Goal: Information Seeking & Learning: Get advice/opinions

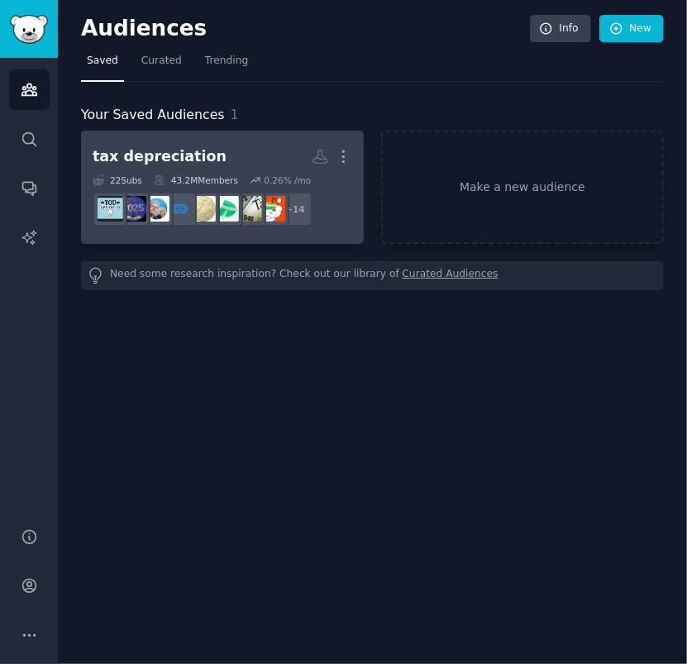
click at [249, 147] on h2 "tax depreciation More" at bounding box center [223, 156] width 260 height 29
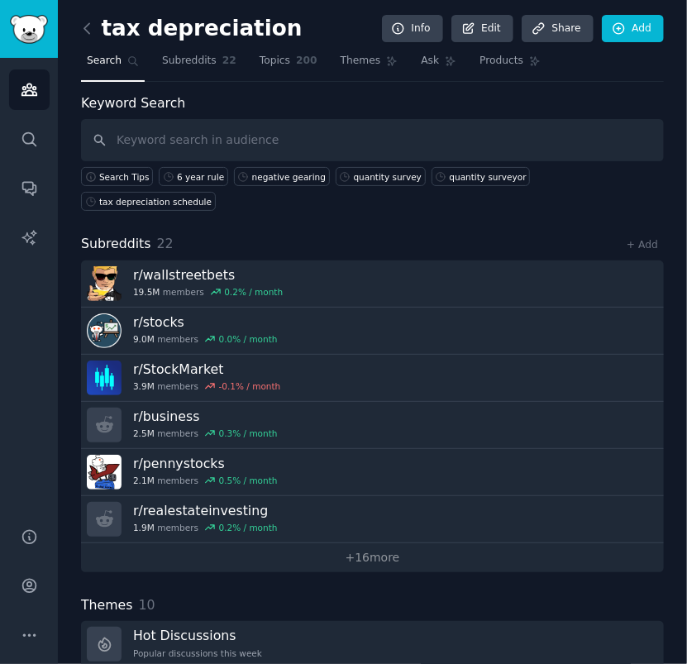
click at [385, 134] on input "text" at bounding box center [372, 140] width 583 height 42
click at [212, 196] on div "tax depreciation schedule" at bounding box center [155, 202] width 112 height 12
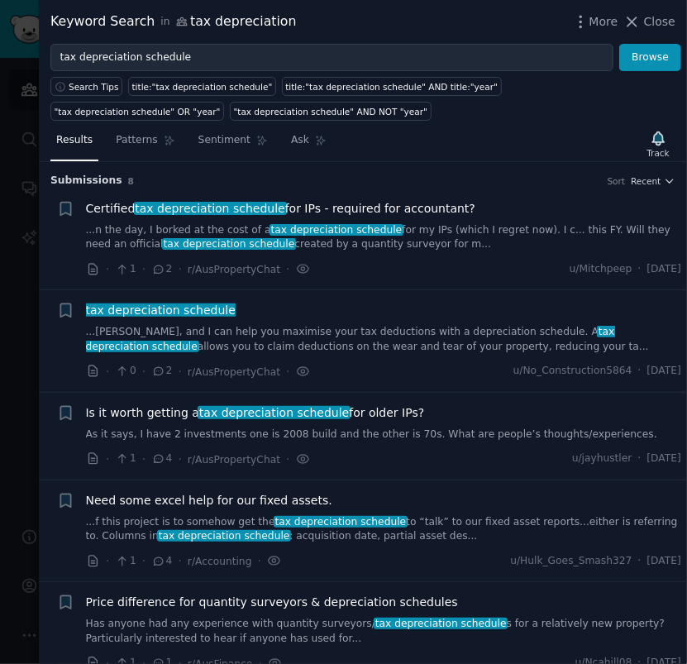
click at [646, 185] on h3 "Submission s 8 Sort Recent" at bounding box center [362, 181] width 625 height 15
click at [650, 181] on span "Recent" at bounding box center [646, 181] width 30 height 12
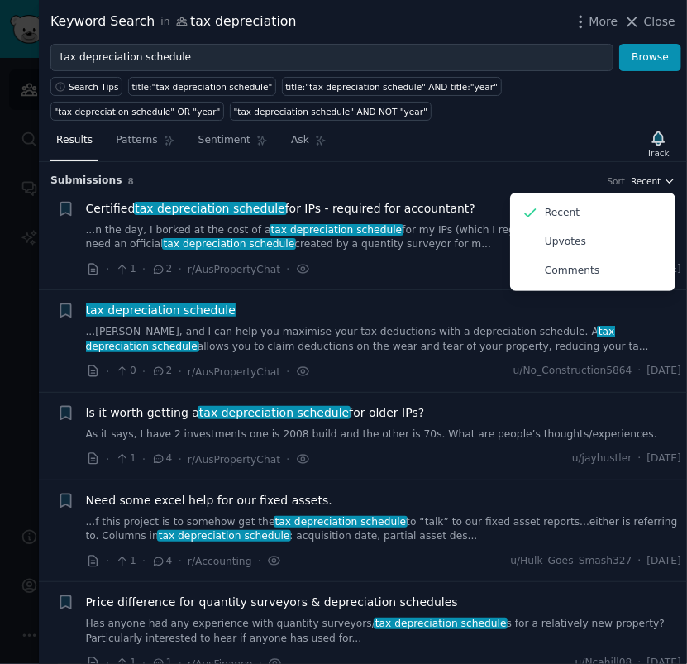
click at [650, 181] on span "Recent" at bounding box center [646, 181] width 30 height 12
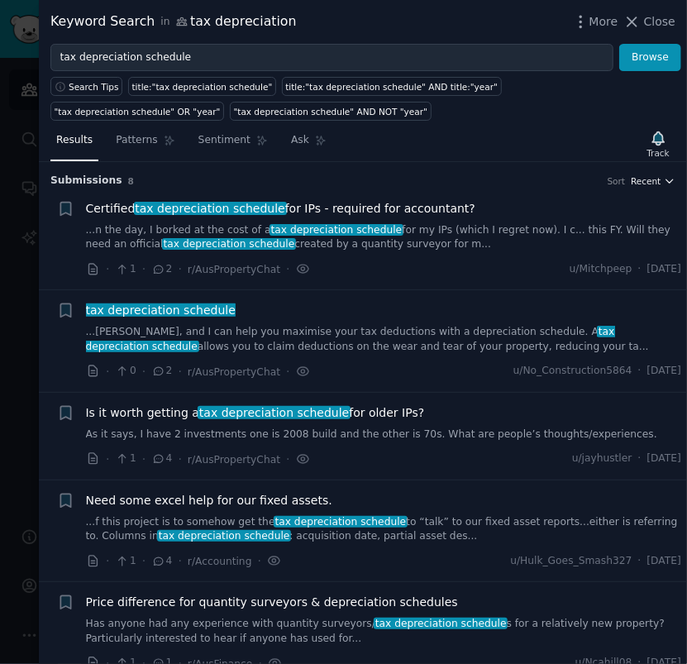
click at [652, 181] on span "Recent" at bounding box center [646, 181] width 30 height 12
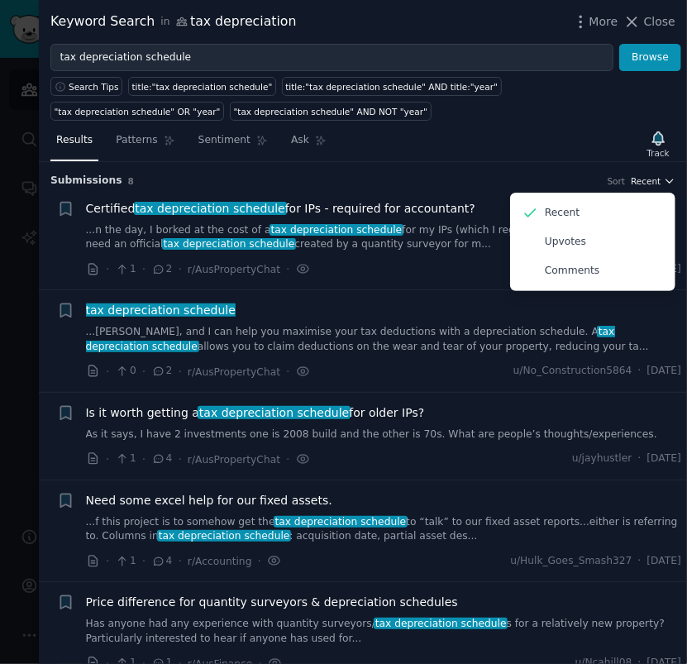
click at [652, 181] on span "Recent" at bounding box center [646, 181] width 30 height 12
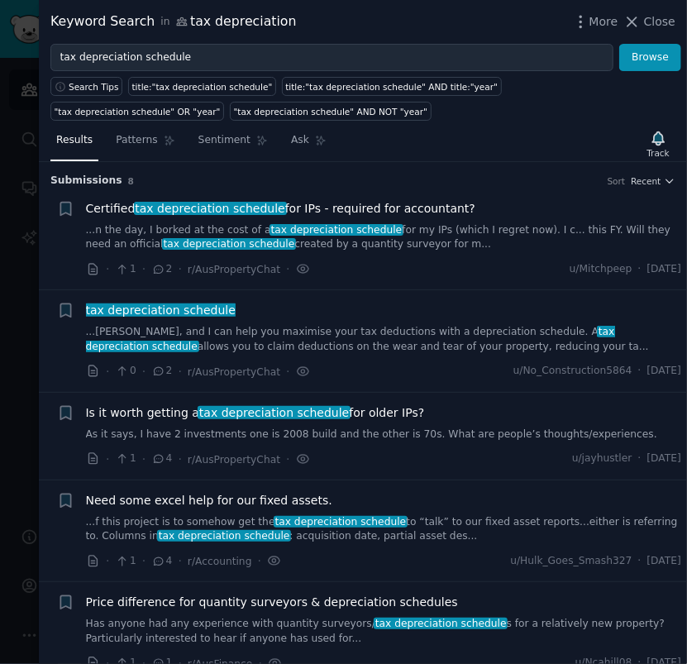
click at [509, 248] on link "...n the day, I borked at the cost of a tax depreciation schedule for my IPs (w…" at bounding box center [384, 237] width 596 height 29
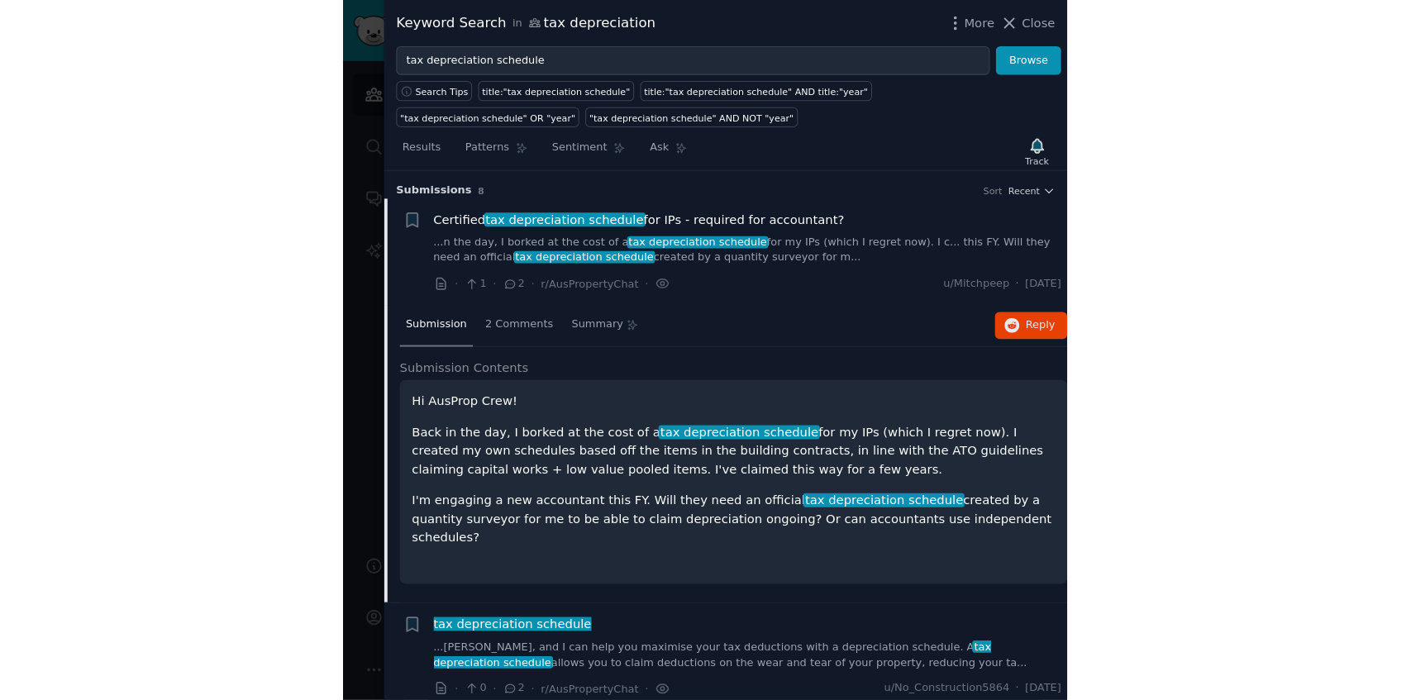
scroll to position [26, 0]
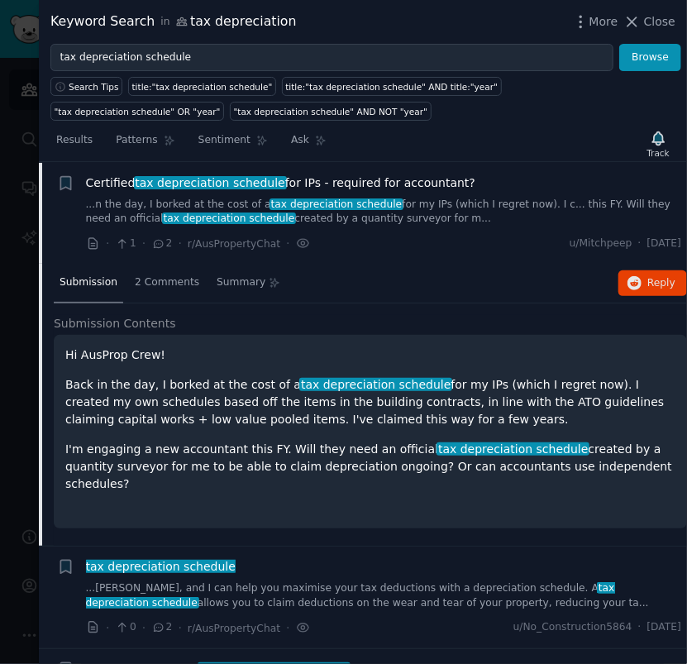
click at [541, 235] on div "· 1 · 2 · r/AusPropertyChat · u/[GEOGRAPHIC_DATA] · [DATE]" at bounding box center [384, 243] width 596 height 17
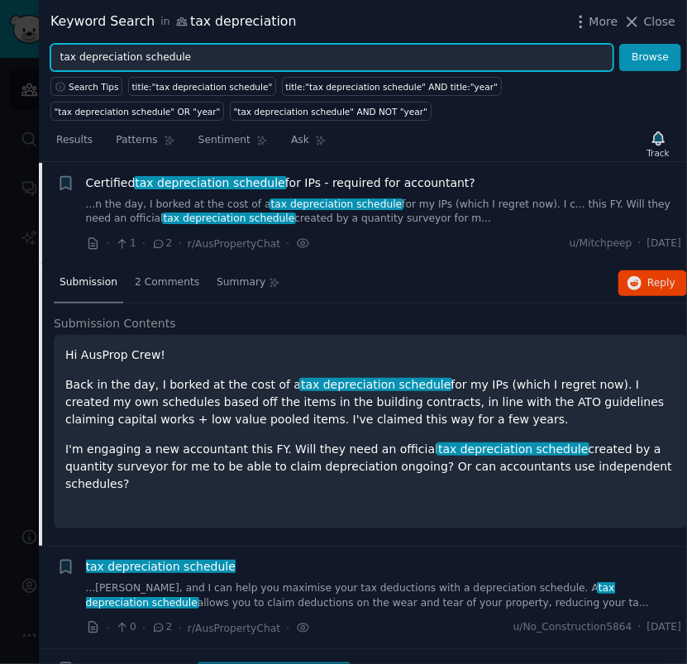
click at [231, 68] on input "tax depreciation schedule" at bounding box center [331, 58] width 563 height 28
type input "tax depreciation"
click at [619, 44] on button "Browse" at bounding box center [650, 58] width 62 height 28
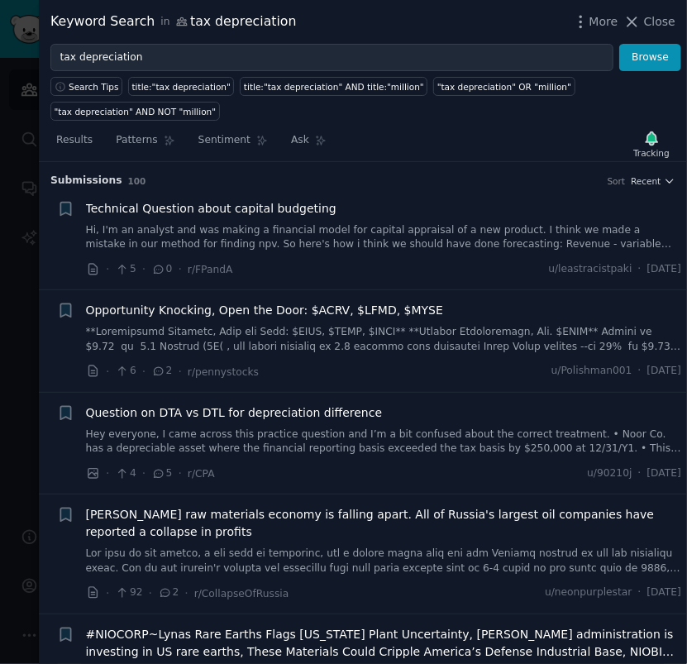
drag, startPoint x: 665, startPoint y: 23, endPoint x: 646, endPoint y: 54, distance: 35.6
click at [665, 27] on span "Close" at bounding box center [659, 21] width 31 height 17
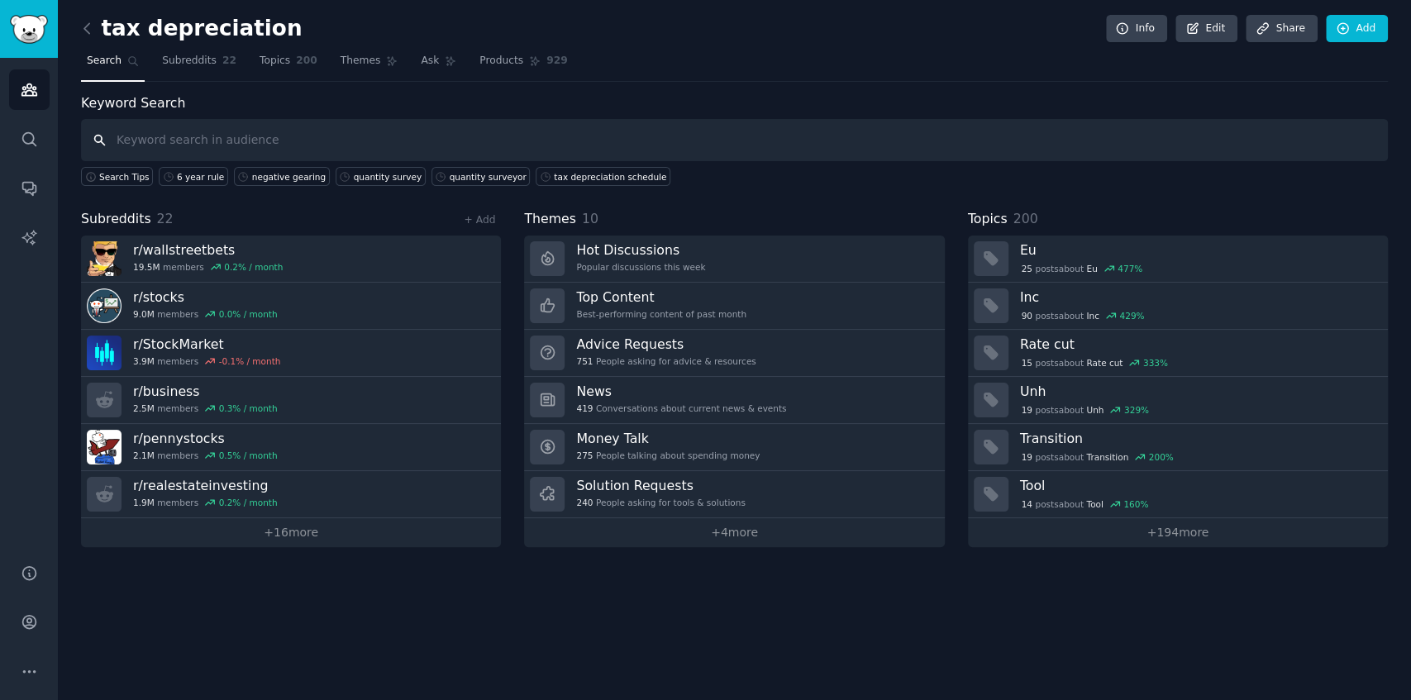
click at [686, 124] on input "text" at bounding box center [734, 140] width 1307 height 42
type input "BMT"
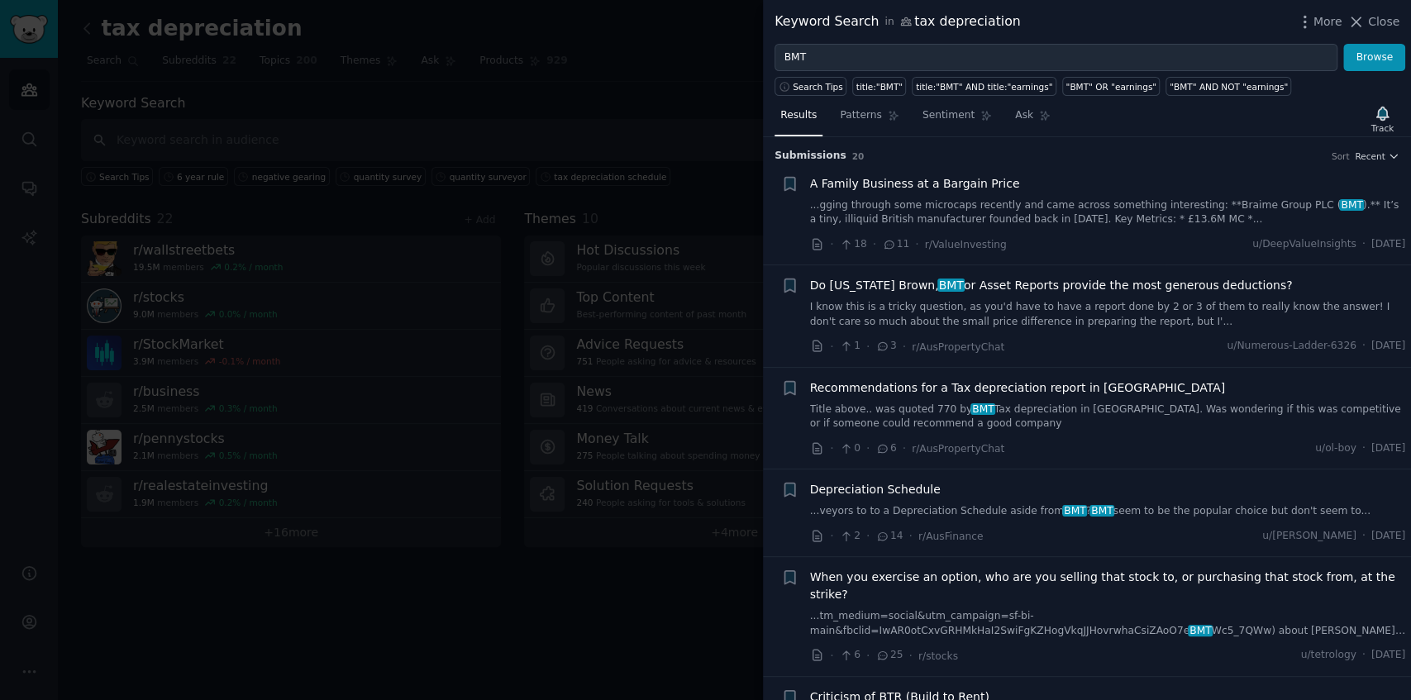
click at [686, 393] on span "Recommendations for a Tax depreciation report in [GEOGRAPHIC_DATA]" at bounding box center [1018, 387] width 416 height 17
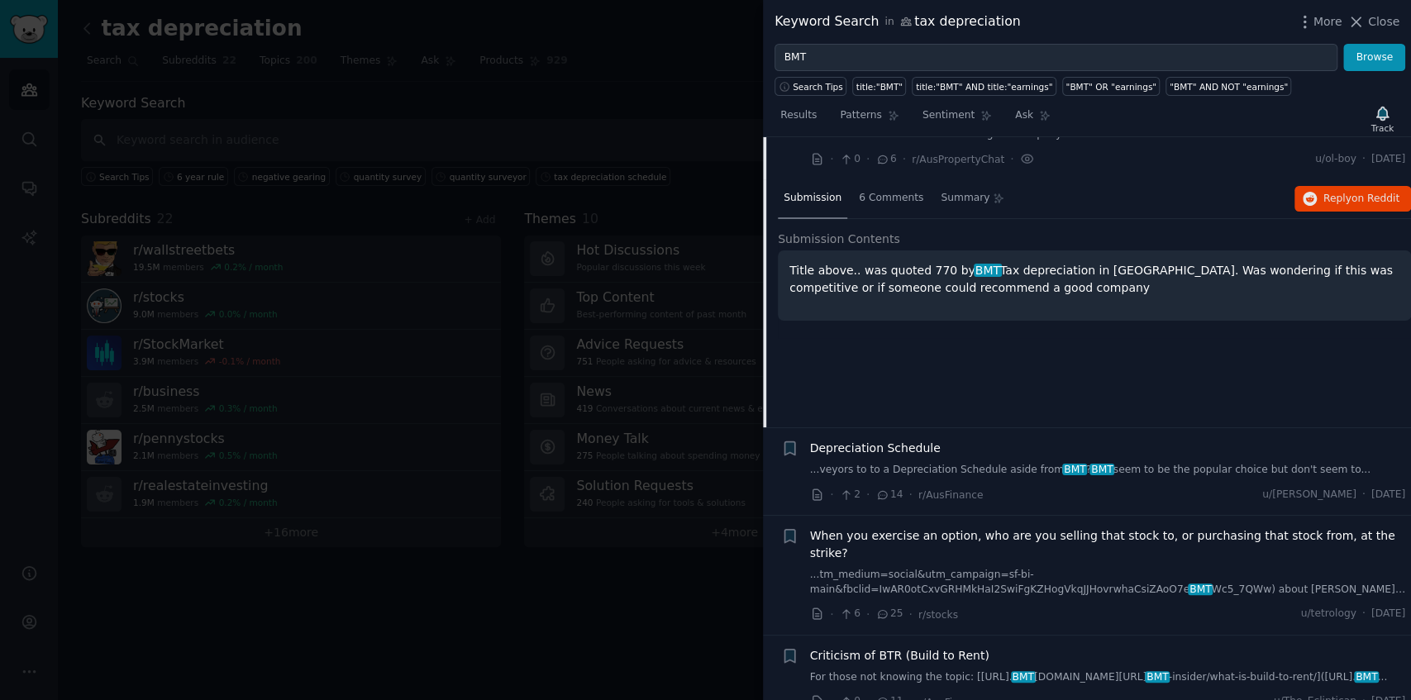
scroll to position [271, 0]
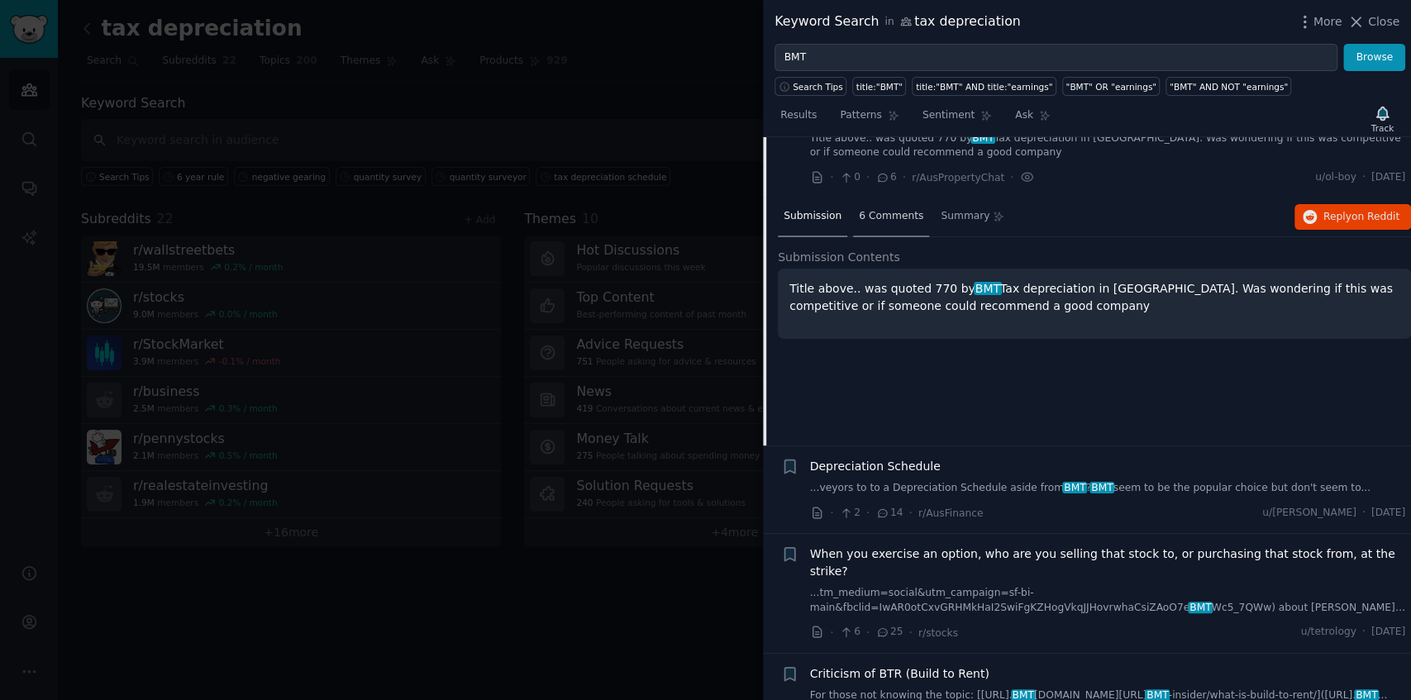
click at [686, 215] on span "6 Comments" at bounding box center [891, 216] width 64 height 15
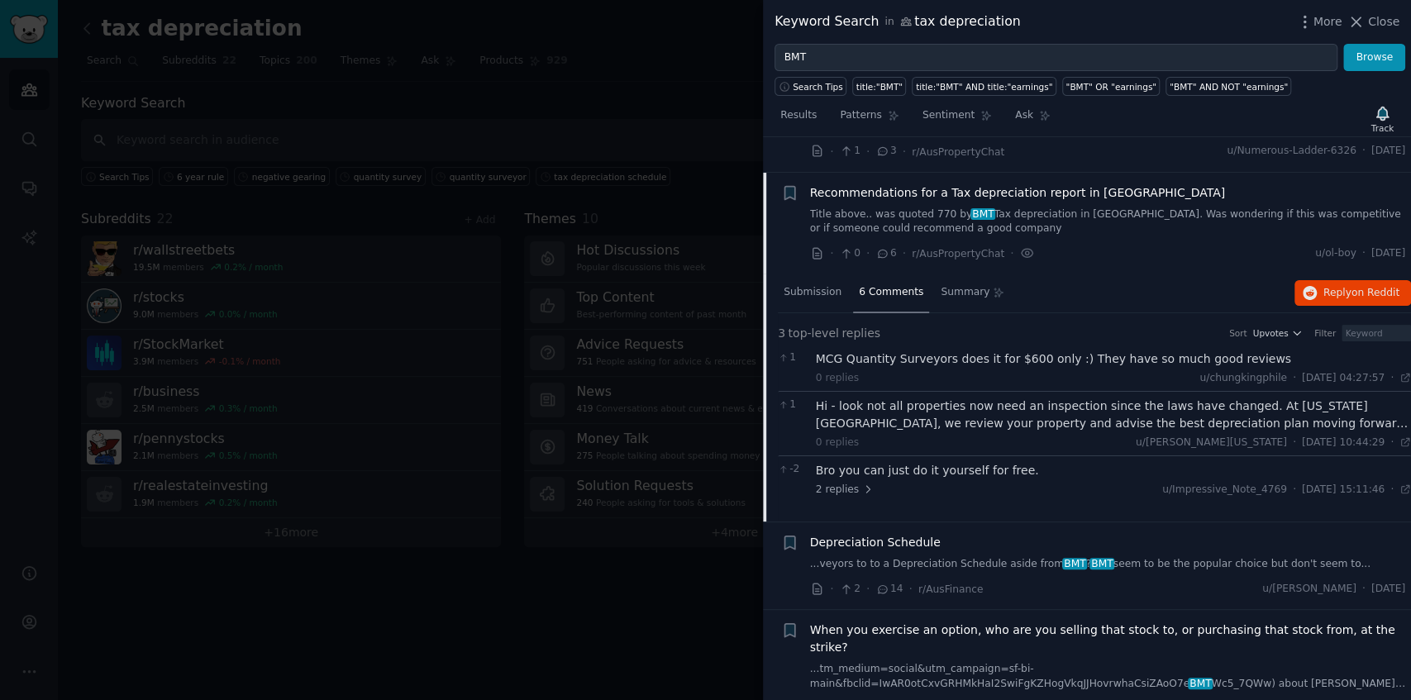
scroll to position [216, 0]
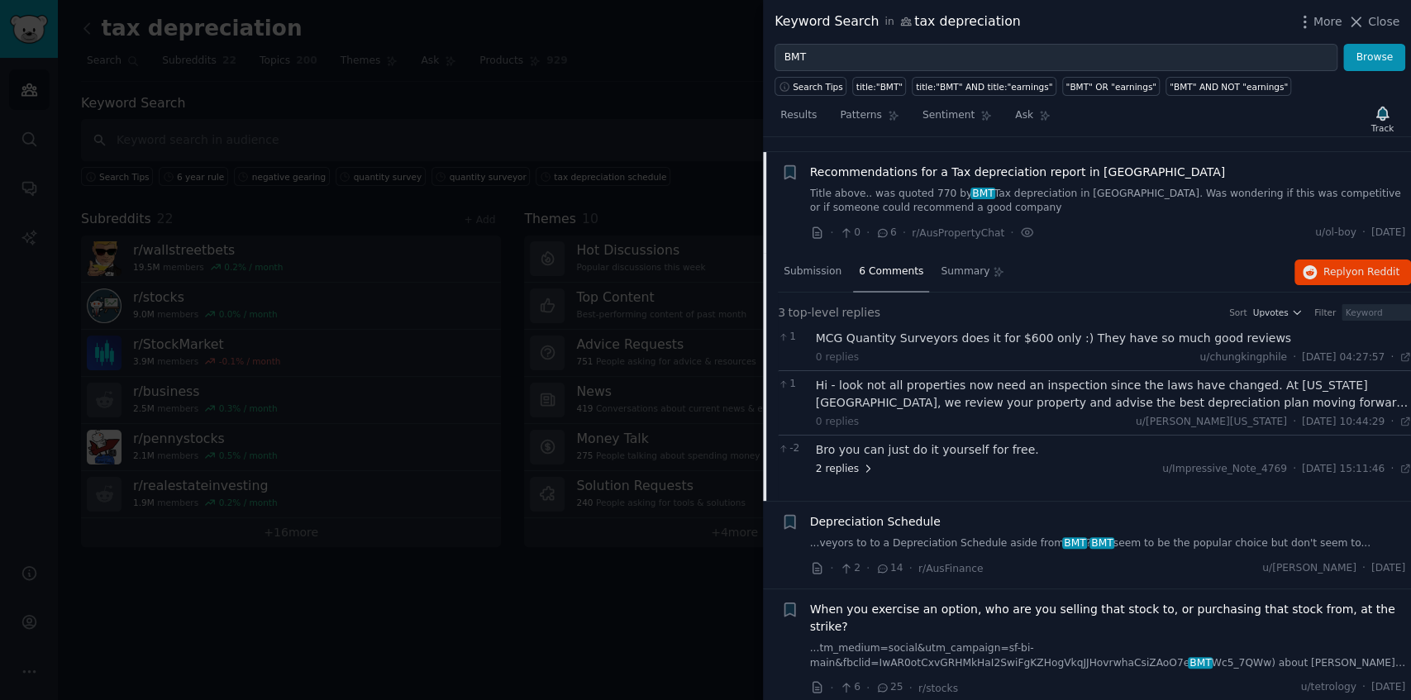
click at [686, 463] on span "2 replies" at bounding box center [845, 469] width 58 height 15
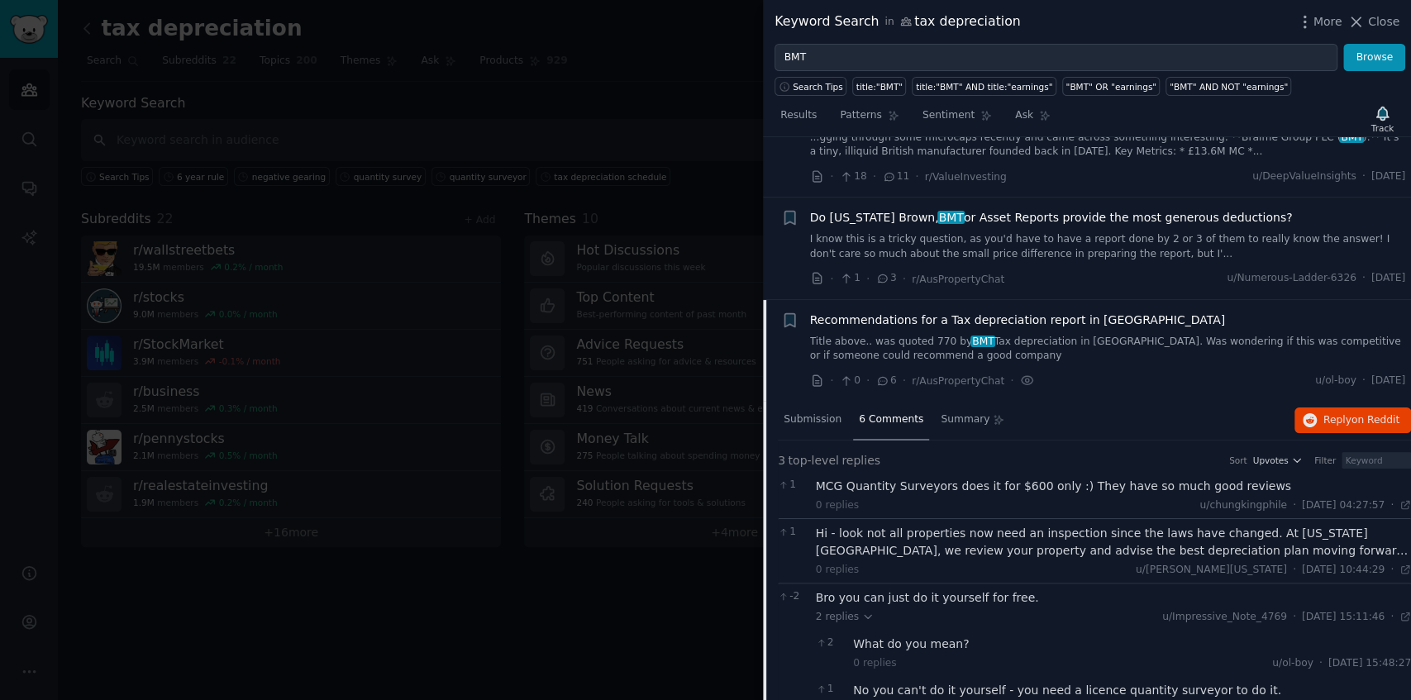
scroll to position [0, 0]
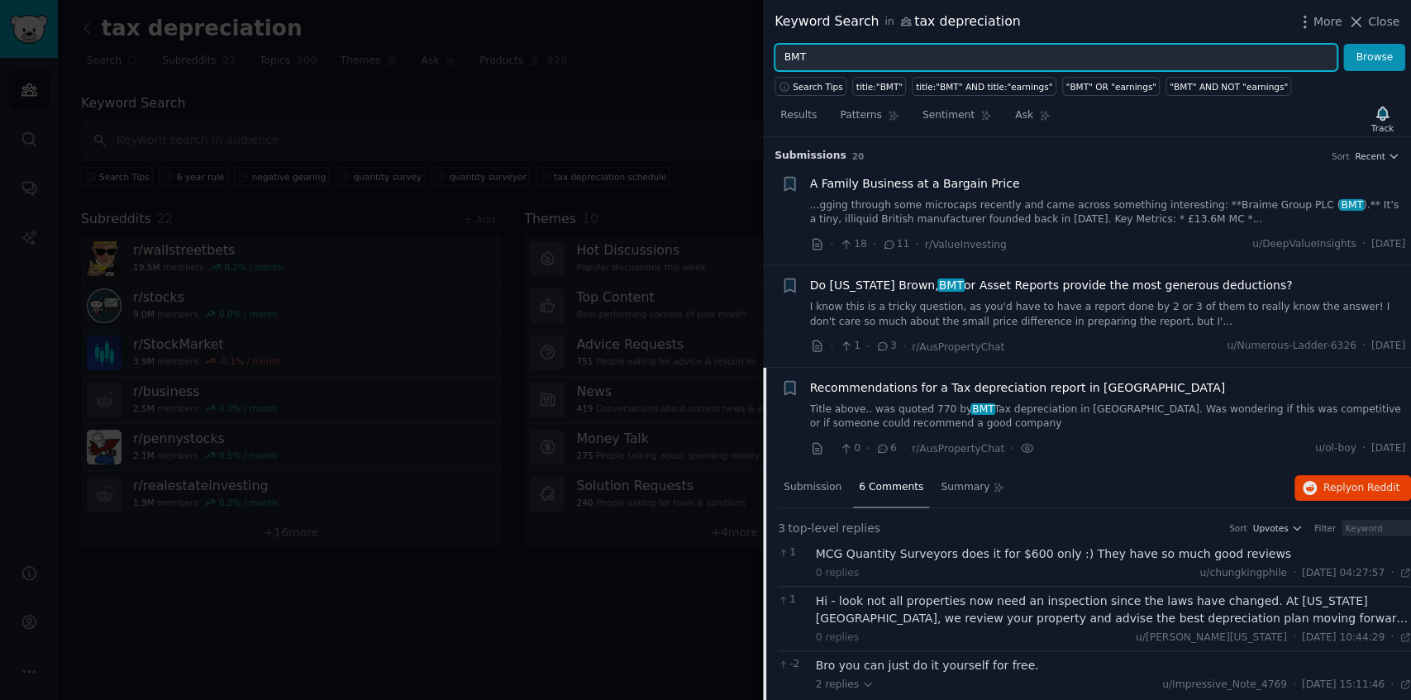
click at [686, 65] on input "BMT" at bounding box center [1055, 58] width 563 height 28
click at [686, 44] on button "Browse" at bounding box center [1374, 58] width 62 height 28
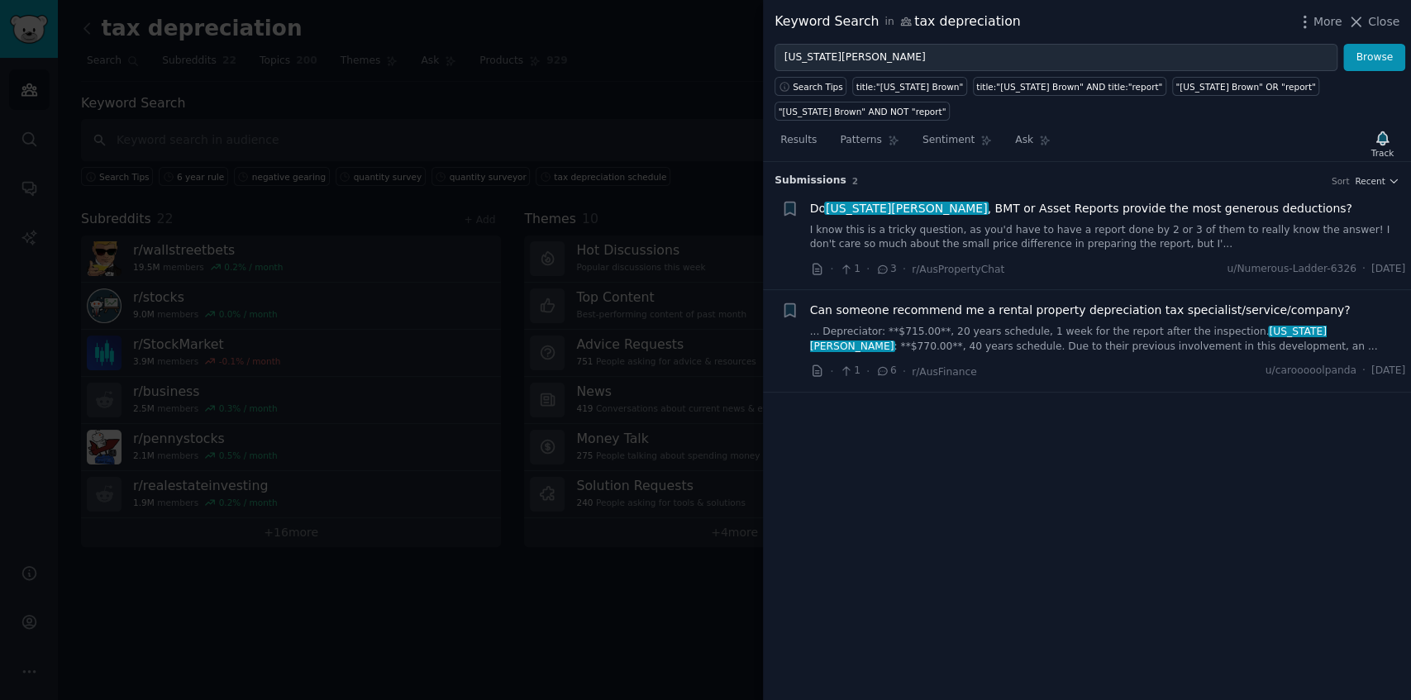
drag, startPoint x: 1357, startPoint y: 271, endPoint x: 1403, endPoint y: 273, distance: 46.3
click at [686, 273] on span "[DATE]" at bounding box center [1388, 269] width 34 height 15
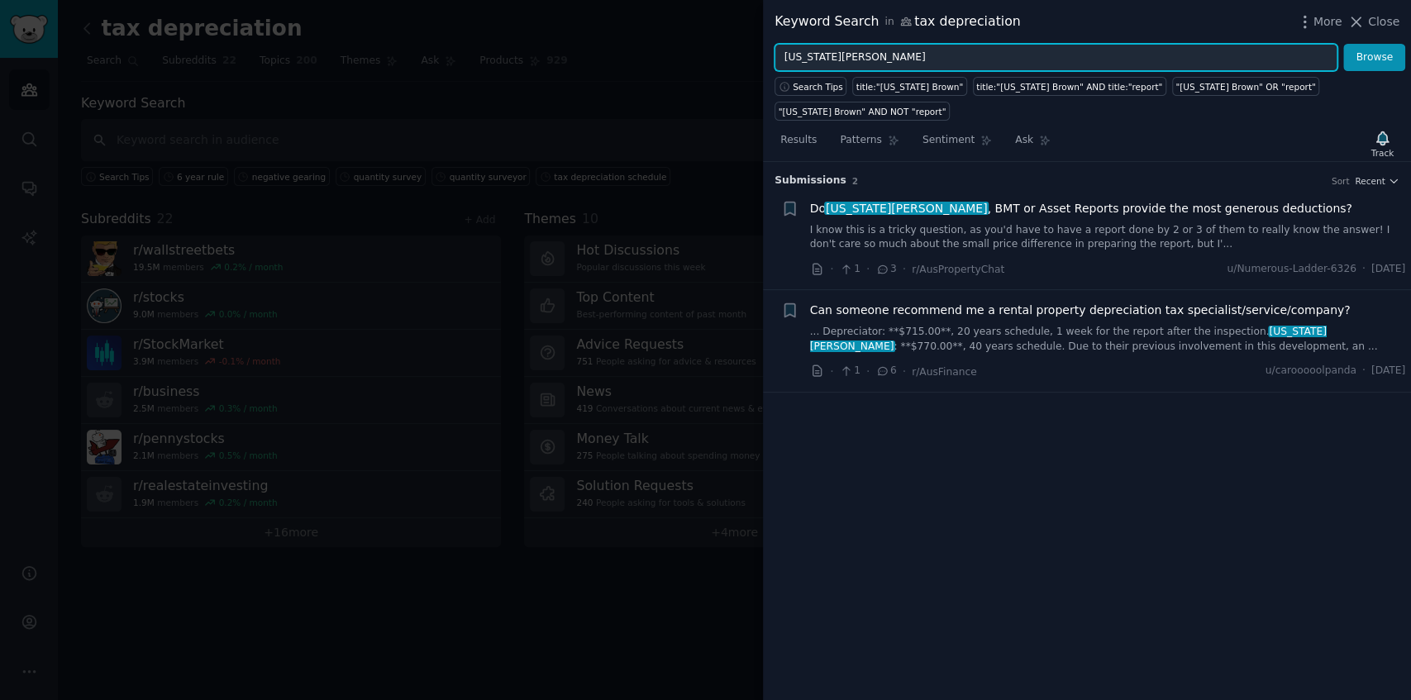
click at [686, 62] on input "[US_STATE][PERSON_NAME]" at bounding box center [1055, 58] width 563 height 28
type input "Capital Gains"
click at [686, 44] on button "Browse" at bounding box center [1374, 58] width 62 height 28
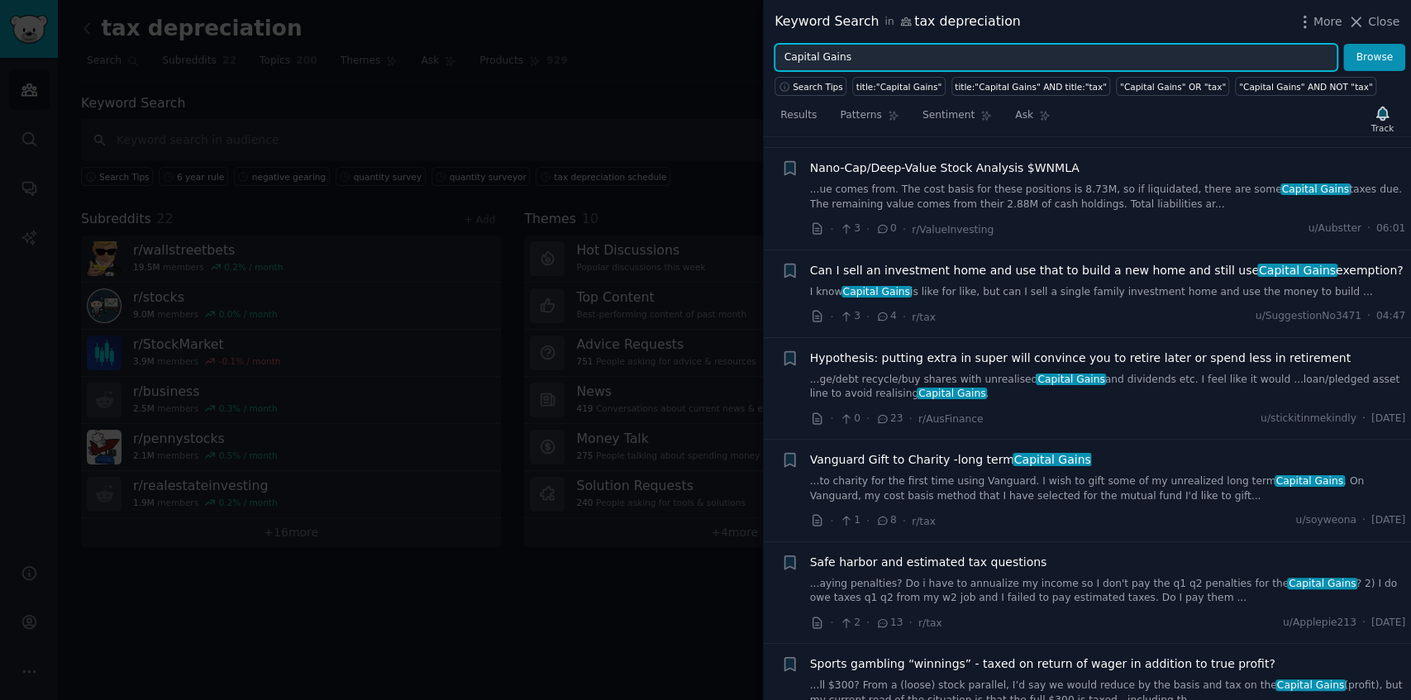
scroll to position [165, 0]
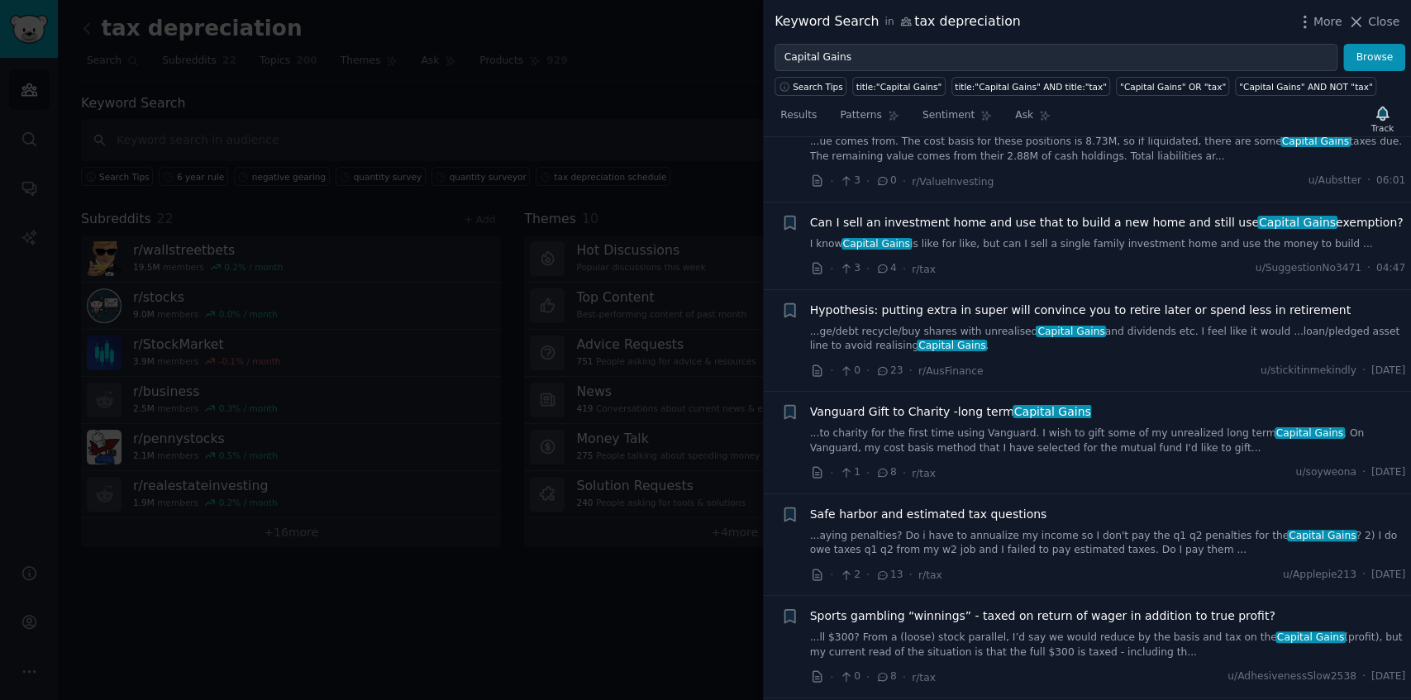
click at [686, 244] on link "I know Capital Gains is like for like, but can I sell a single family investmen…" at bounding box center [1108, 244] width 596 height 15
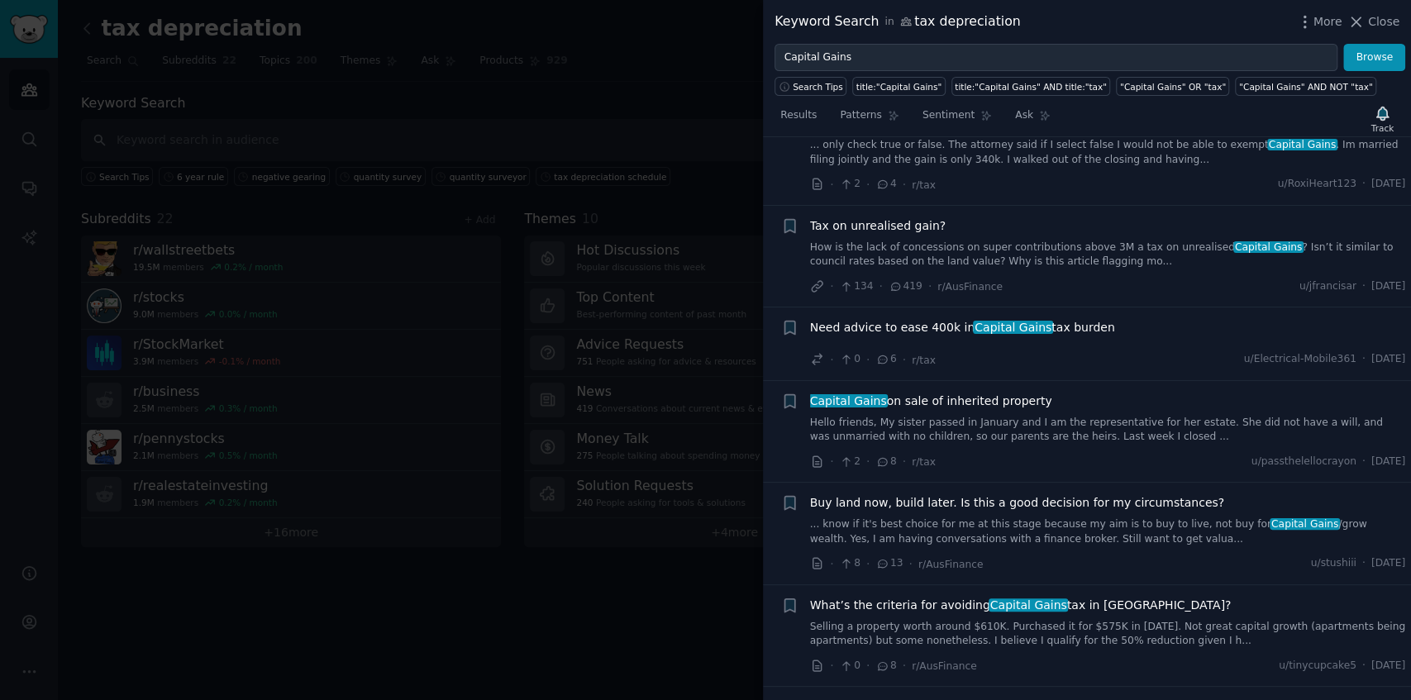
scroll to position [1607, 0]
click at [674, 238] on div at bounding box center [705, 350] width 1411 height 700
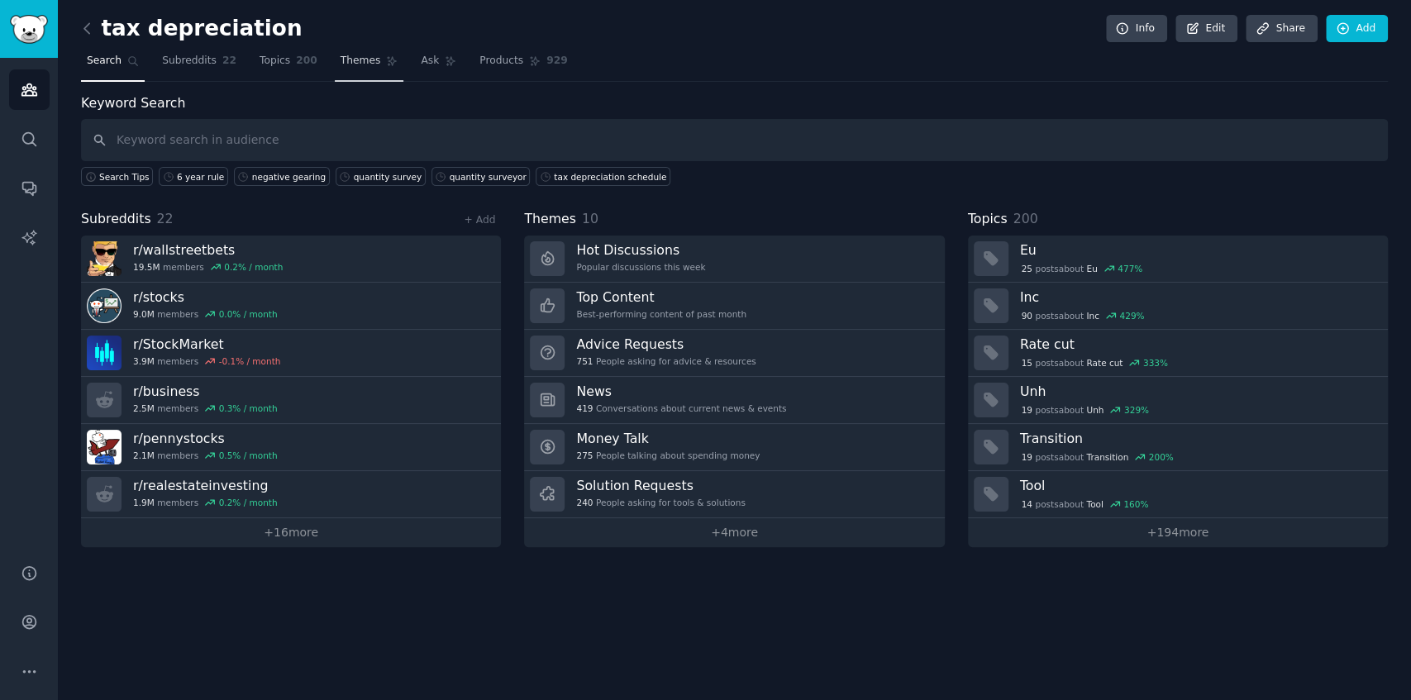
click at [350, 67] on span "Themes" at bounding box center [361, 61] width 41 height 15
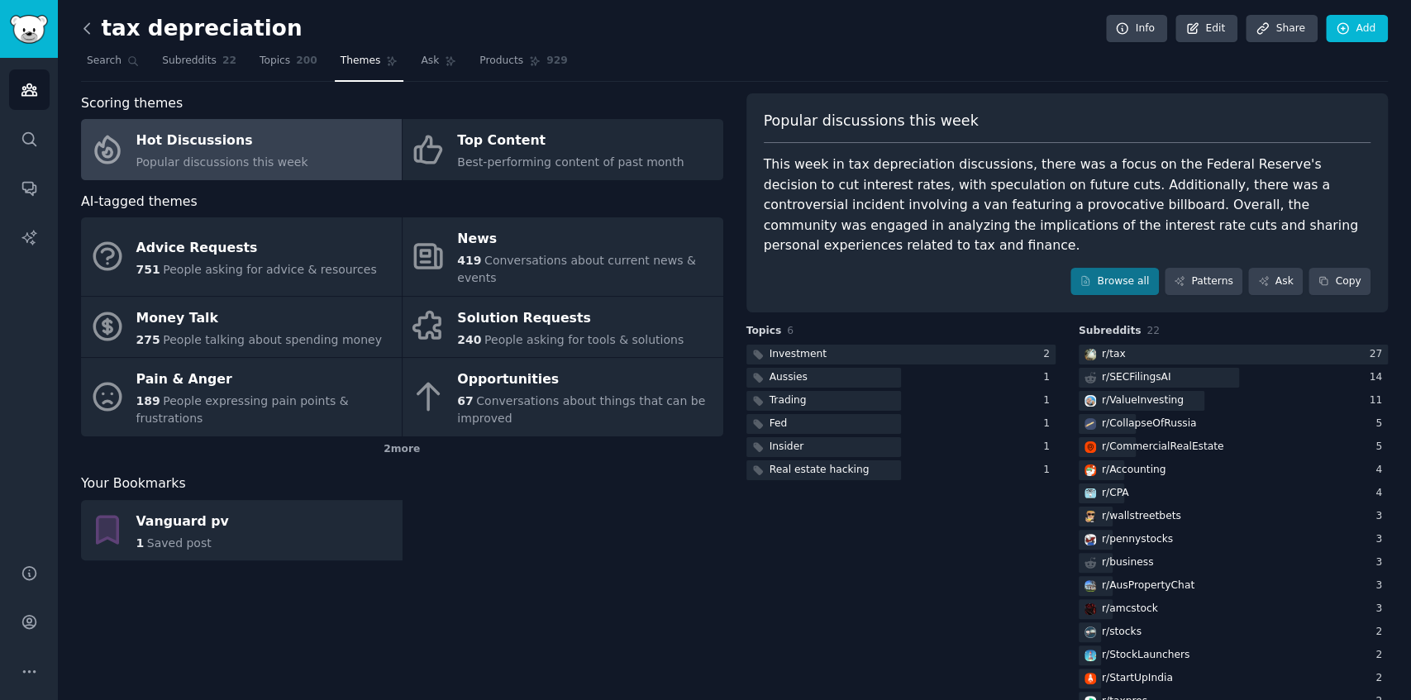
click at [90, 30] on icon at bounding box center [87, 28] width 17 height 17
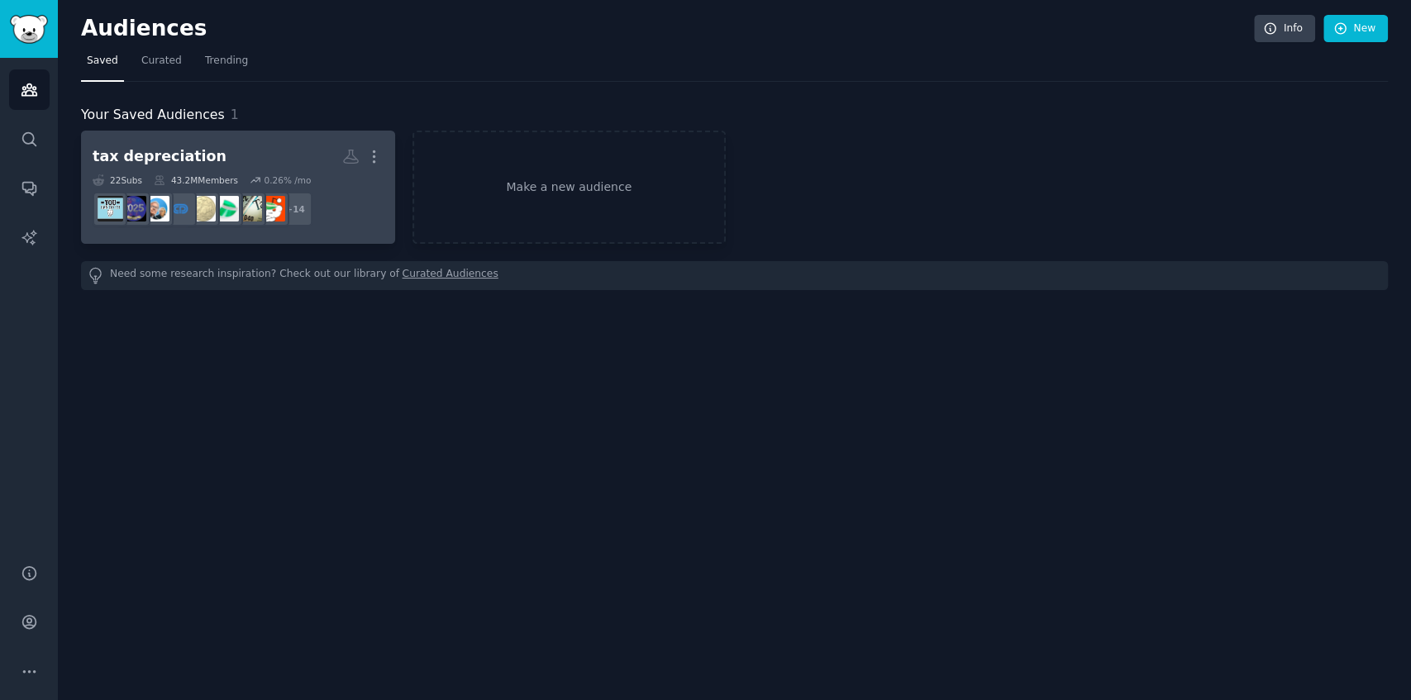
click at [354, 227] on dd "r/Accounting + 14" at bounding box center [238, 209] width 291 height 46
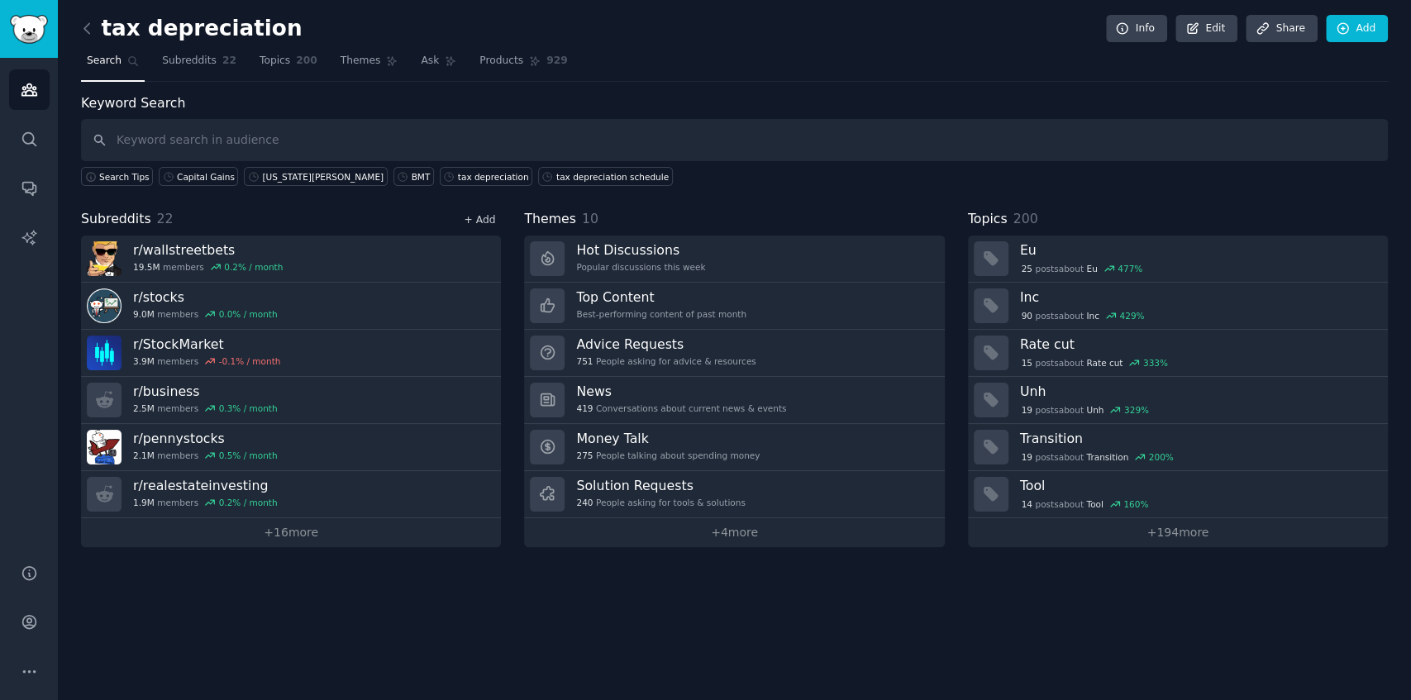
click at [491, 217] on link "+ Add" at bounding box center [479, 220] width 31 height 12
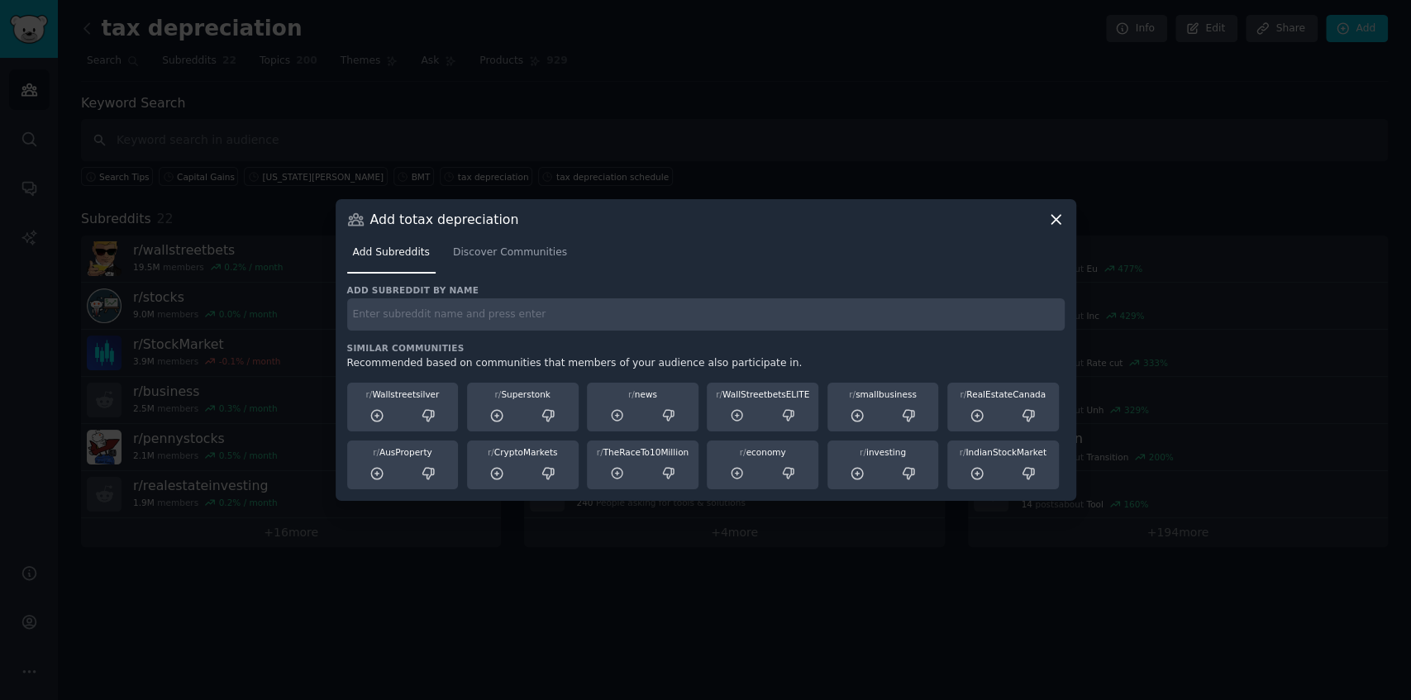
click at [489, 314] on input "text" at bounding box center [705, 314] width 717 height 32
click at [686, 307] on input "text" at bounding box center [705, 314] width 717 height 32
type input "AusProperty"
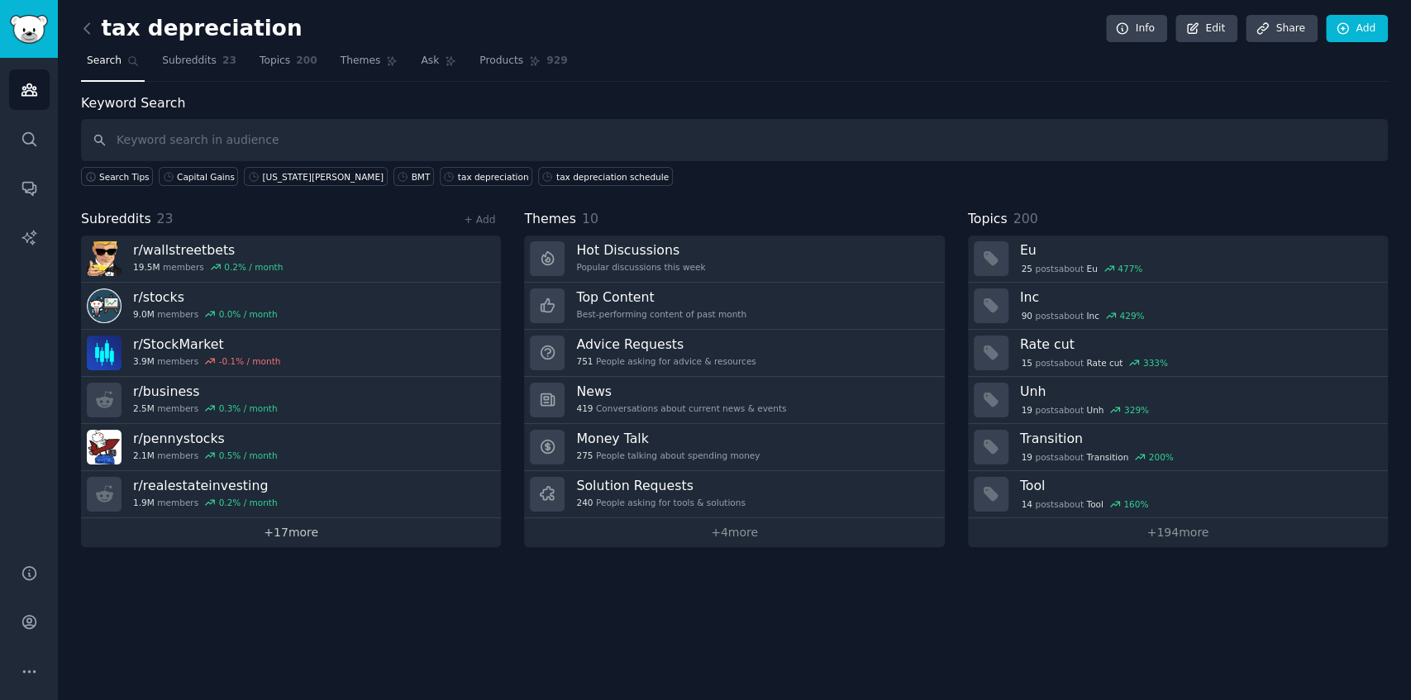
click at [310, 535] on link "+ 17 more" at bounding box center [291, 532] width 420 height 29
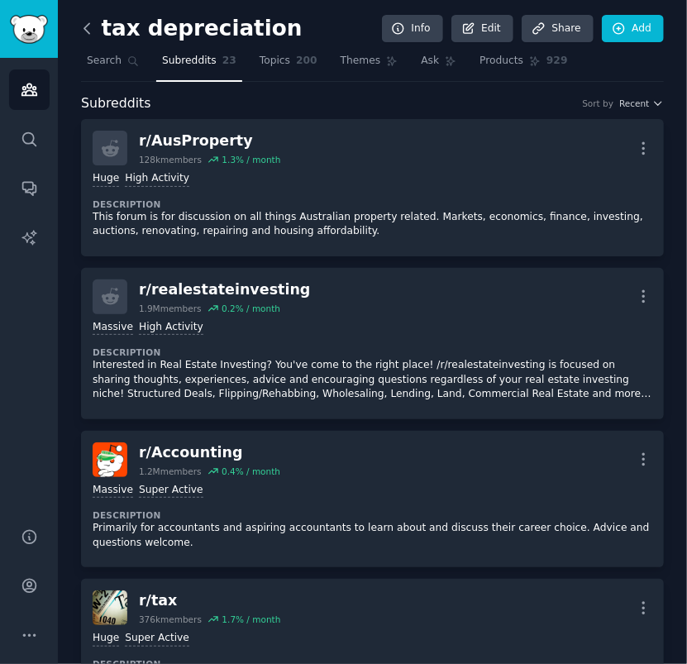
click at [88, 28] on icon at bounding box center [87, 28] width 17 height 17
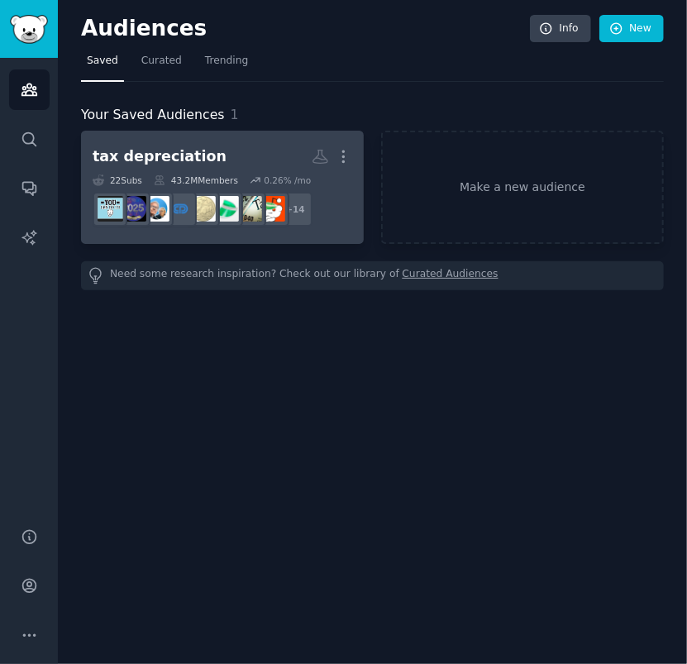
click at [249, 157] on h2 "tax depreciation More" at bounding box center [223, 156] width 260 height 29
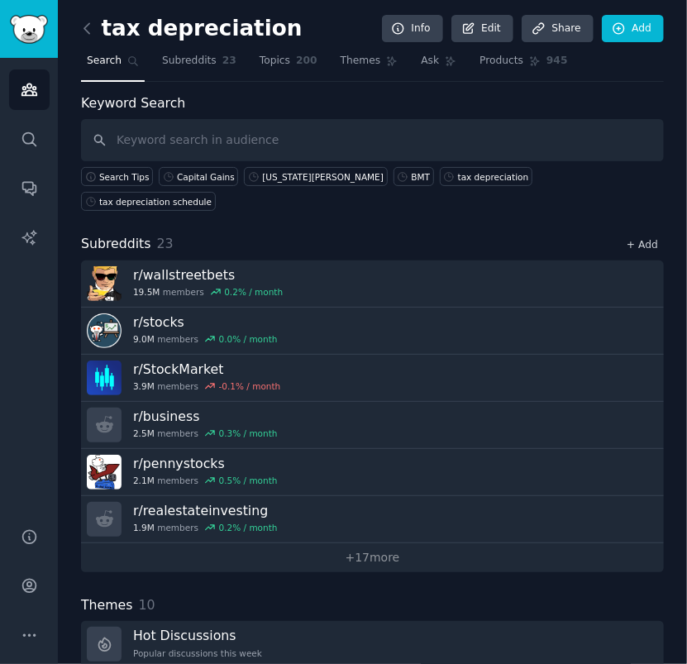
click at [654, 239] on link "+ Add" at bounding box center [642, 245] width 31 height 12
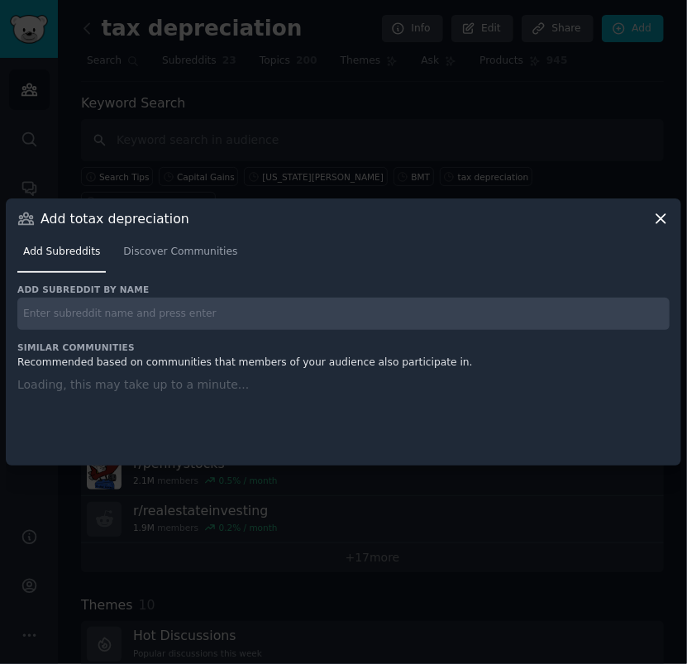
click at [415, 311] on input "text" at bounding box center [343, 314] width 652 height 32
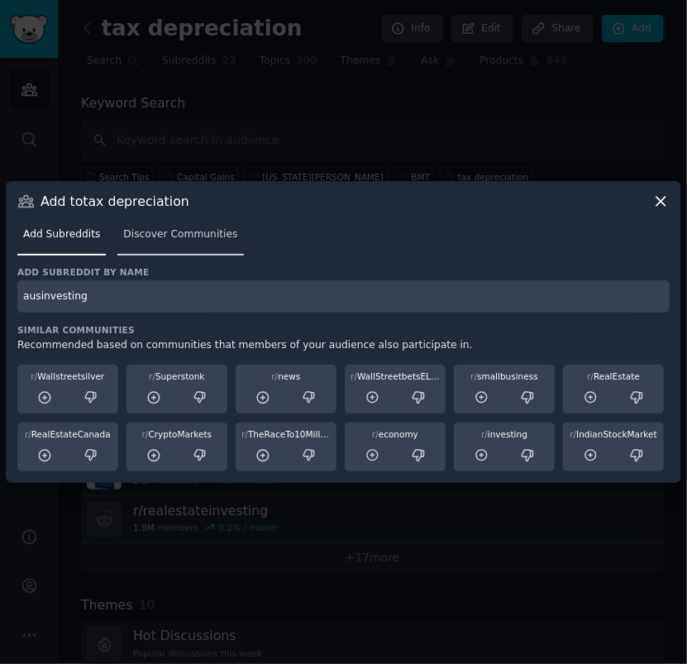
type input "ausinvesting"
click at [179, 239] on span "Discover Communities" at bounding box center [180, 234] width 114 height 15
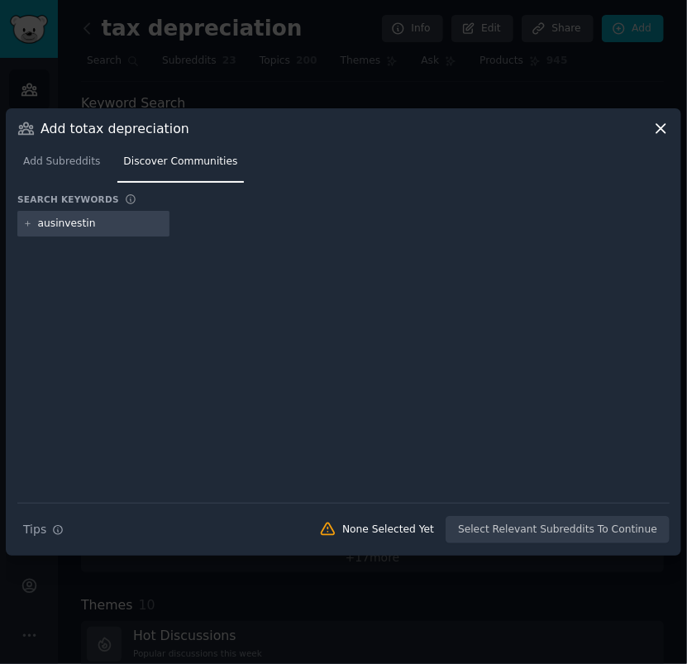
type input "ausinvesting"
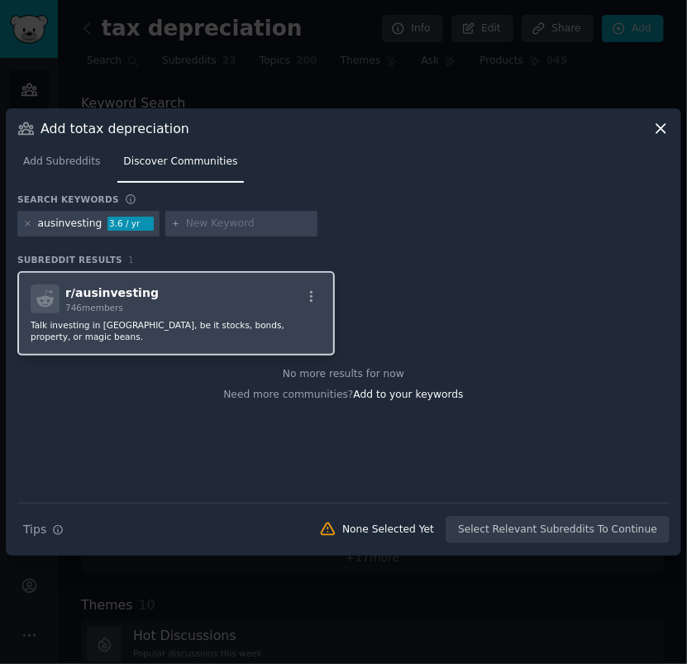
click at [286, 295] on div "r/ ausinvesting 746 members" at bounding box center [176, 298] width 291 height 29
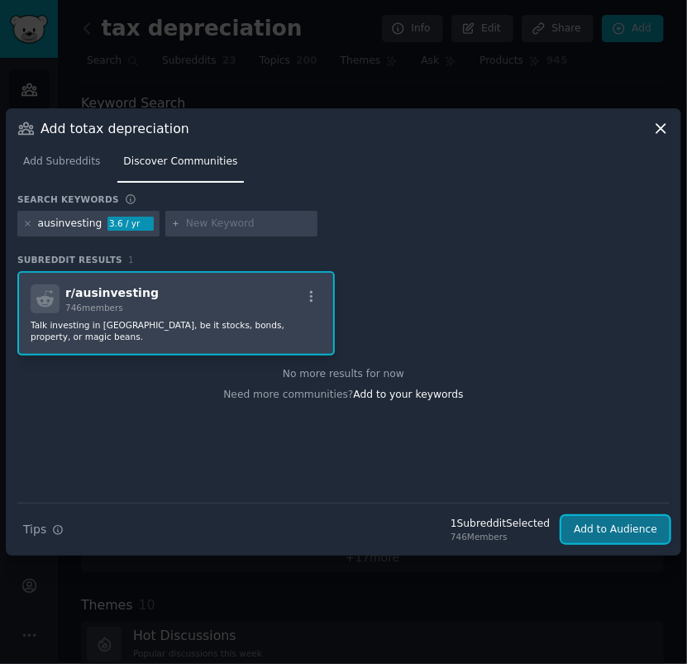
click at [624, 531] on button "Add to Audience" at bounding box center [615, 530] width 108 height 28
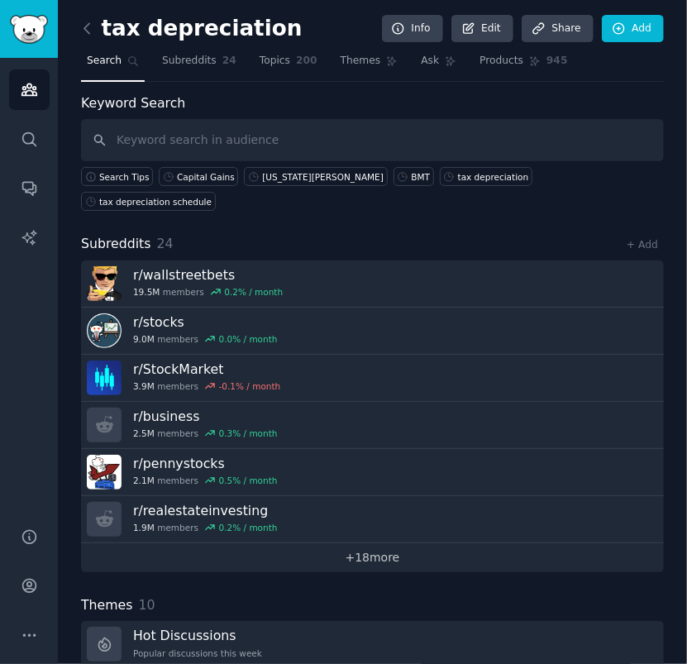
click at [360, 543] on link "+ 18 more" at bounding box center [372, 557] width 583 height 29
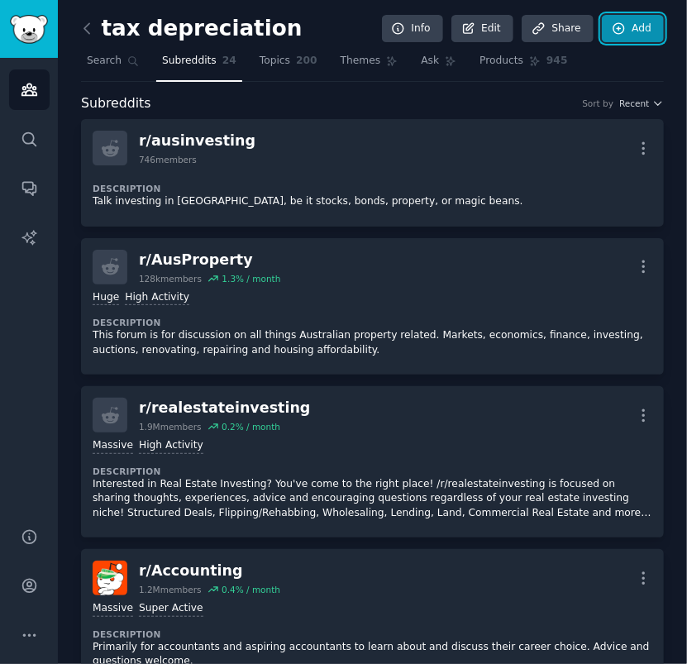
click at [633, 33] on link "Add" at bounding box center [633, 29] width 62 height 28
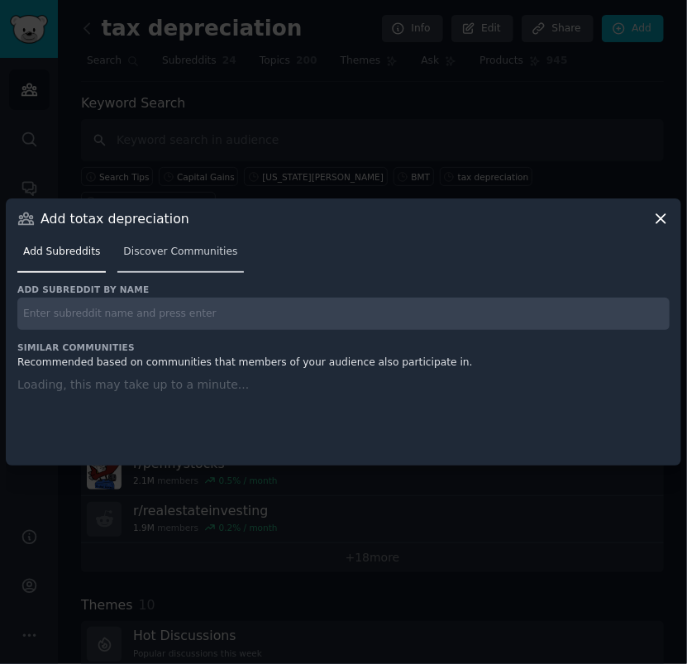
click at [170, 263] on link "Discover Communities" at bounding box center [180, 256] width 126 height 34
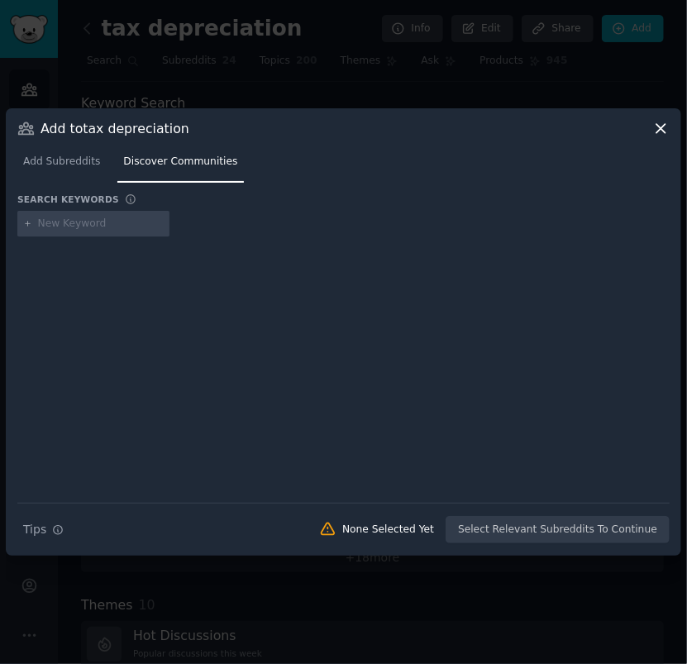
click at [129, 222] on input "text" at bounding box center [101, 224] width 126 height 15
type input "auspropertyinvest"
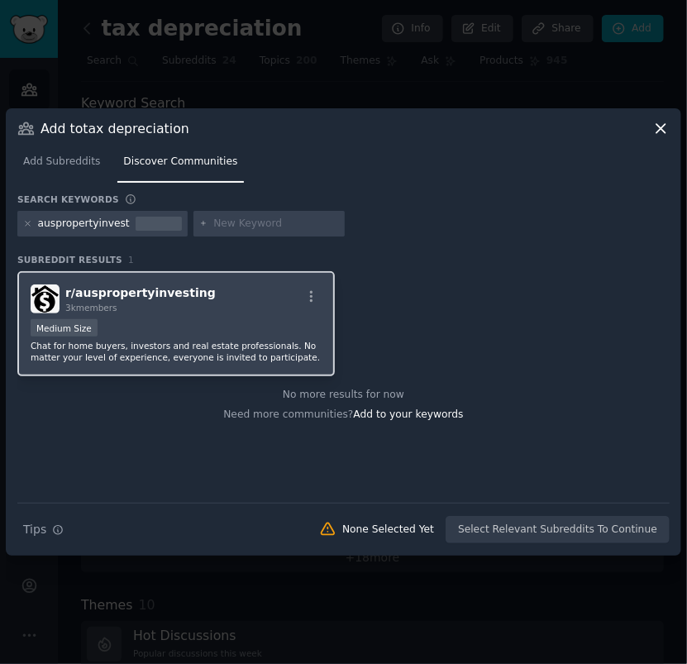
click at [167, 325] on div "Medium Size" at bounding box center [176, 329] width 291 height 21
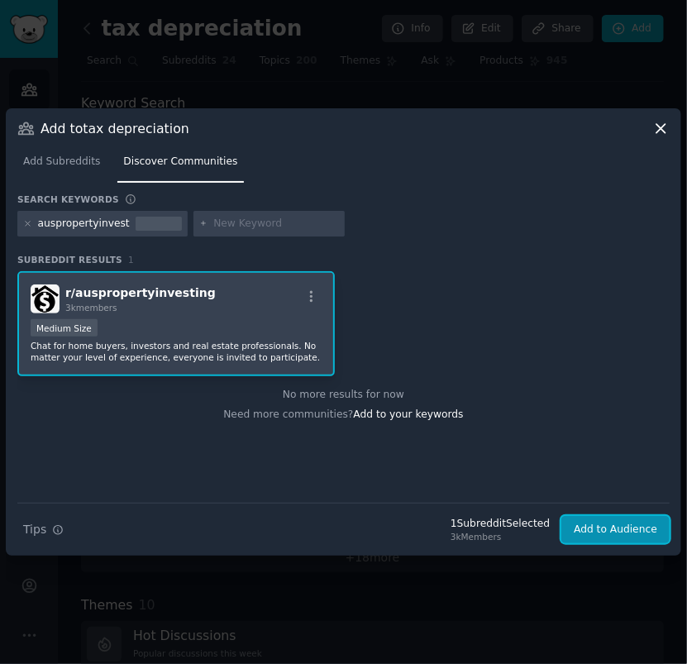
click at [651, 524] on button "Add to Audience" at bounding box center [615, 530] width 108 height 28
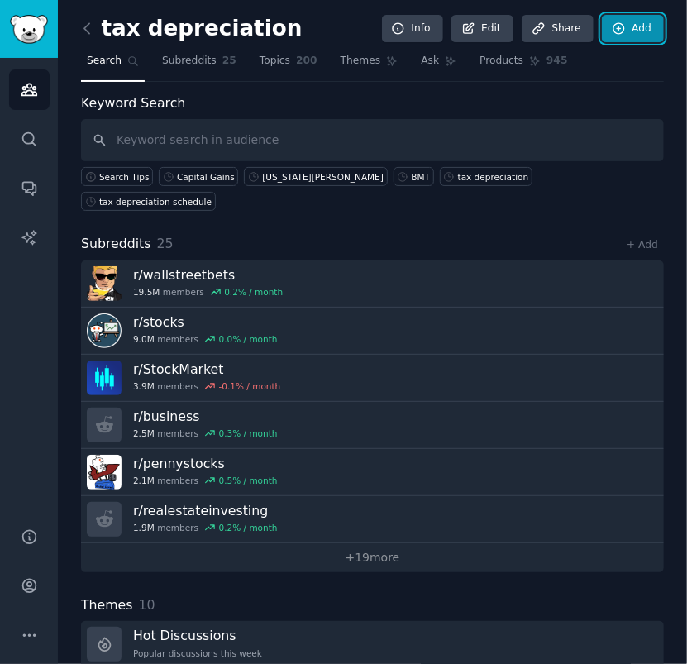
click at [618, 29] on icon at bounding box center [619, 28] width 15 height 15
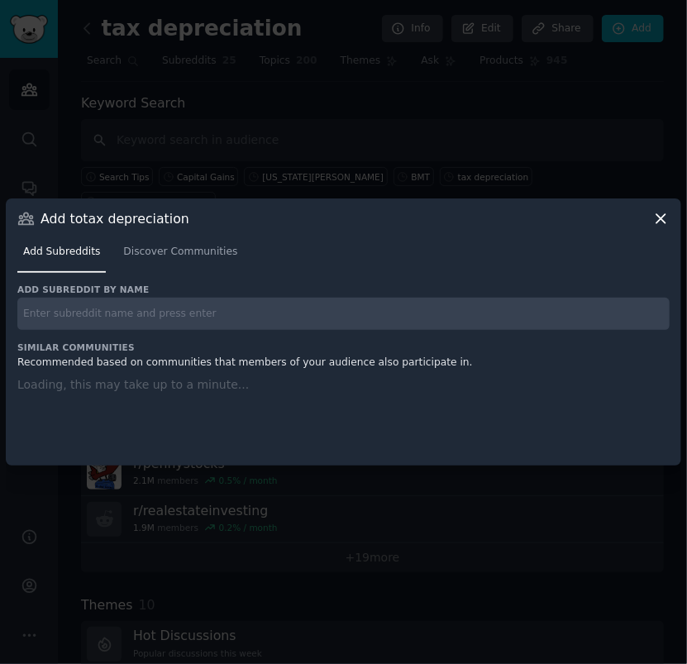
click at [313, 309] on input "text" at bounding box center [343, 314] width 652 height 32
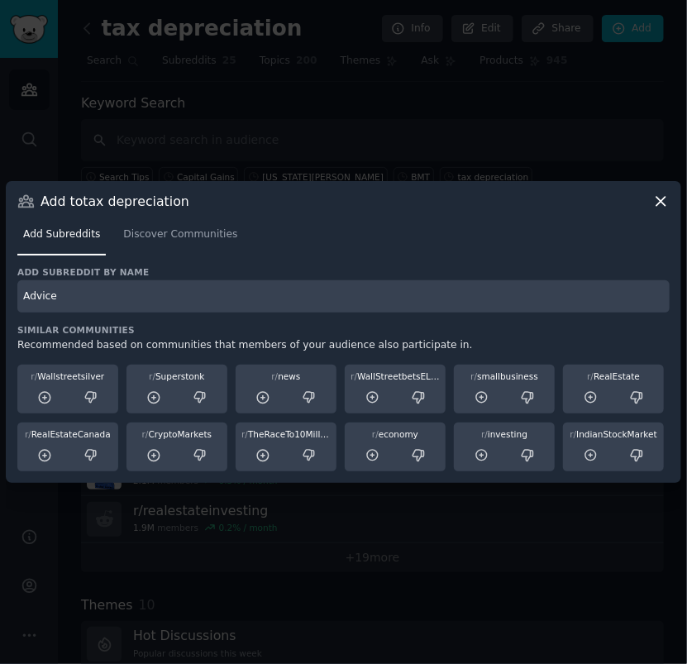
type input "Advice"
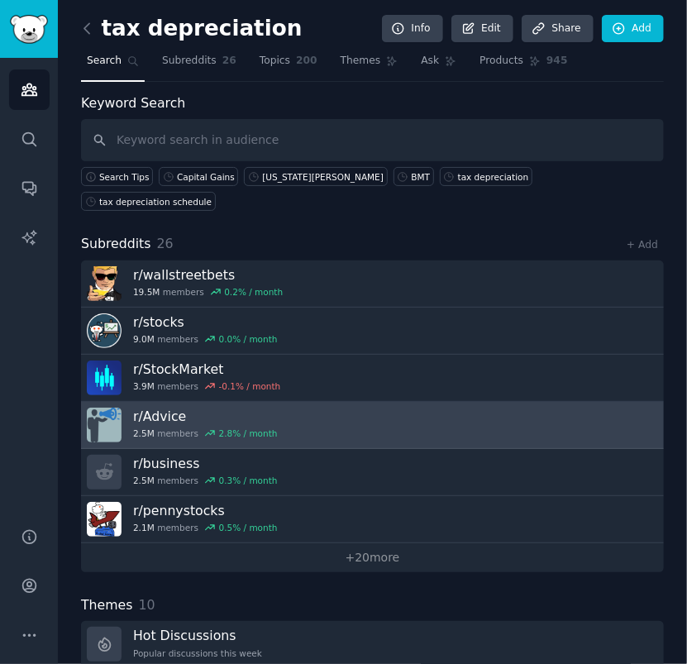
click at [317, 402] on link "r/ Advice 2.5M members 2.8 % / month" at bounding box center [372, 425] width 583 height 47
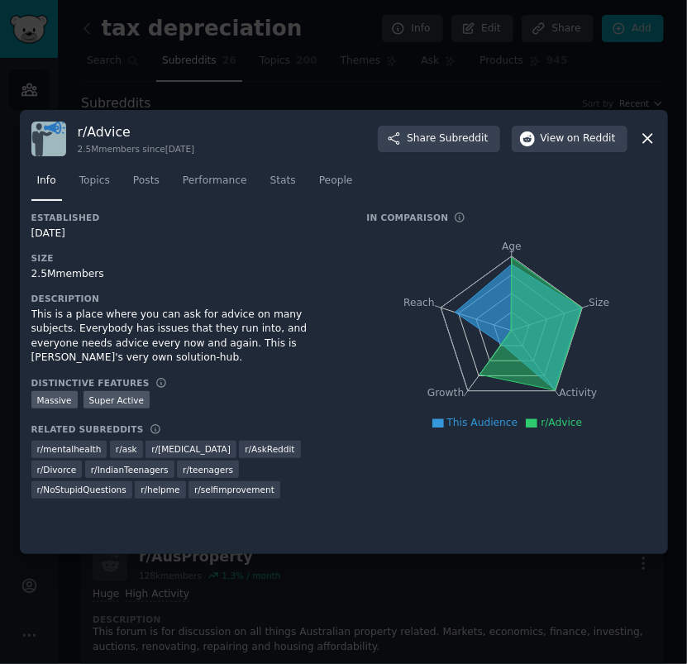
click at [647, 136] on icon at bounding box center [647, 138] width 17 height 17
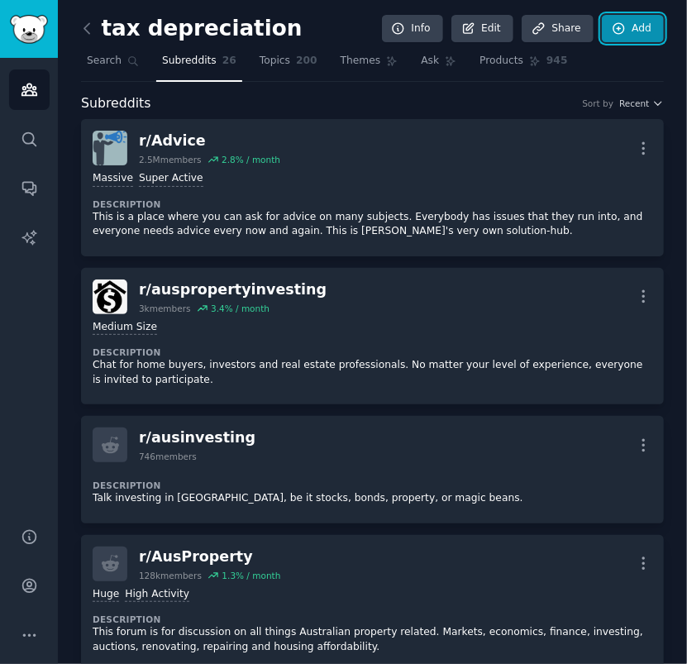
click at [646, 31] on link "Add" at bounding box center [633, 29] width 62 height 28
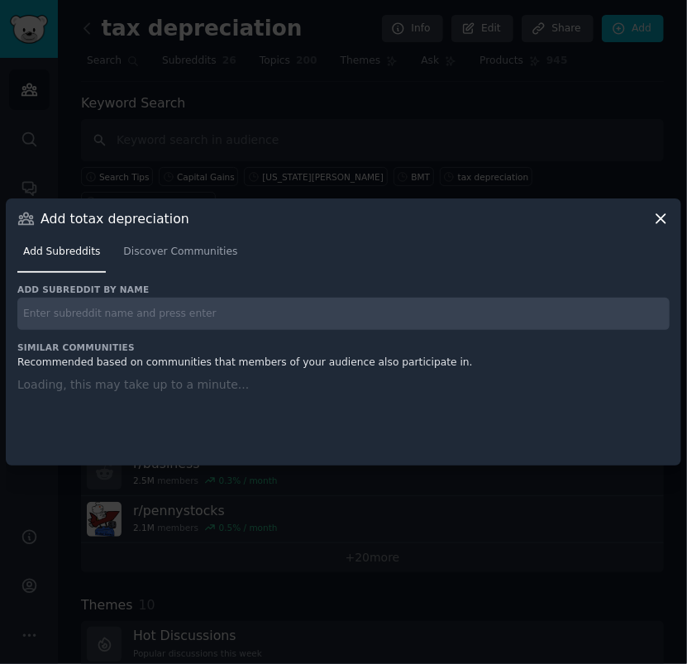
click at [187, 316] on input "text" at bounding box center [343, 314] width 652 height 32
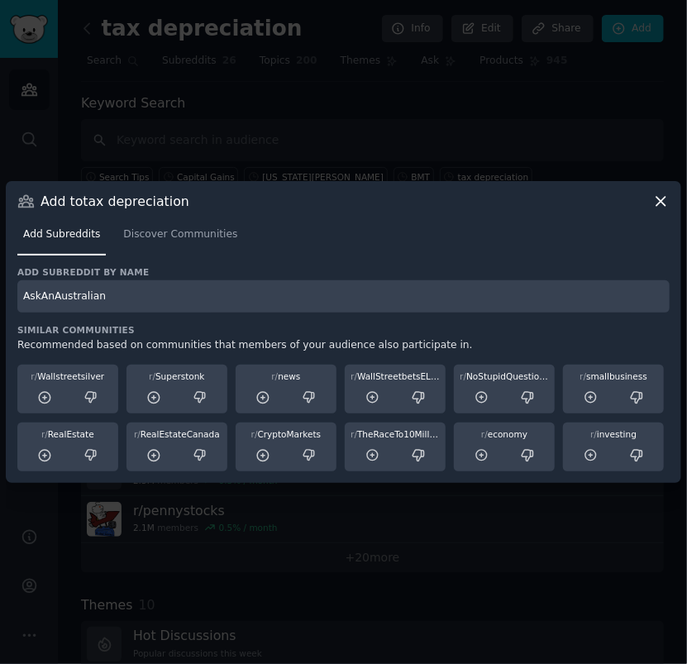
type input "AskAnAustralian"
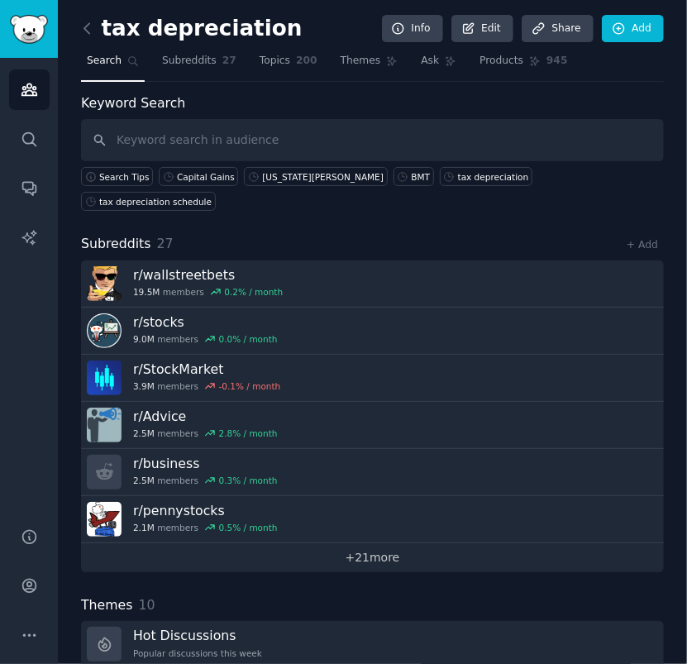
click at [413, 543] on link "+ 21 more" at bounding box center [372, 557] width 583 height 29
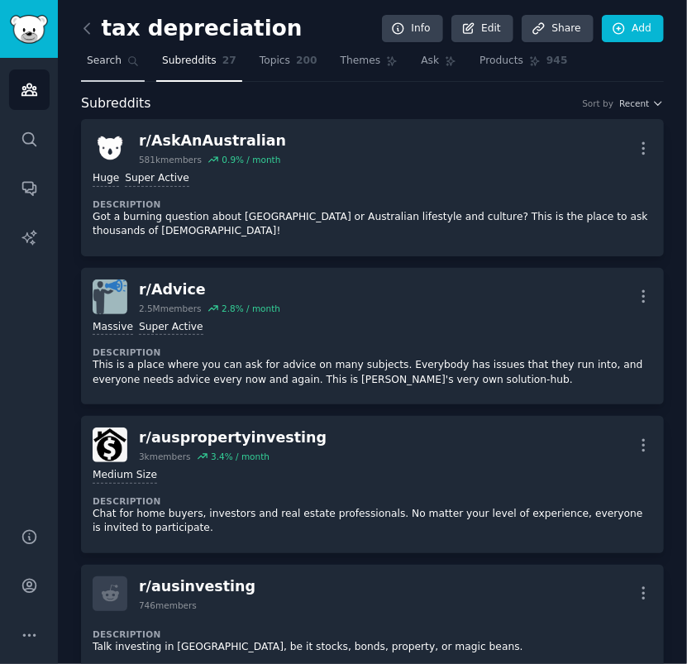
click at [100, 58] on span "Search" at bounding box center [104, 61] width 35 height 15
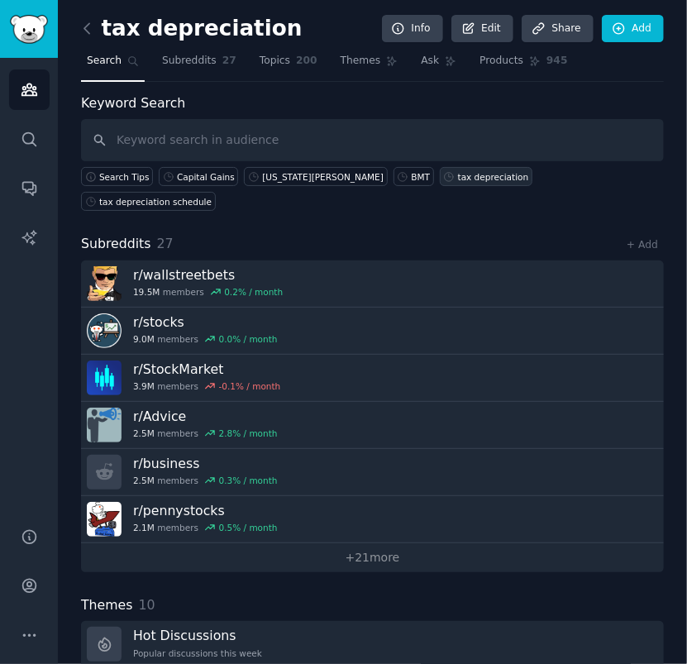
click at [440, 182] on link "tax depreciation" at bounding box center [486, 176] width 93 height 19
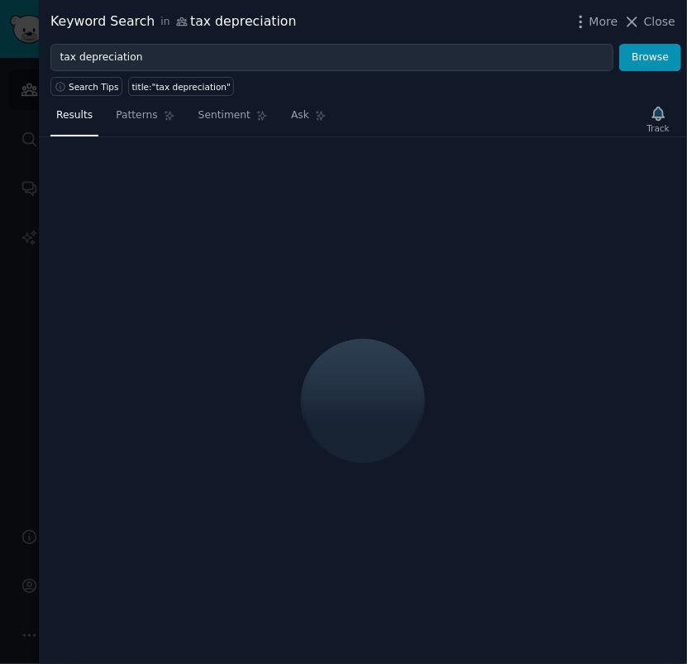
drag, startPoint x: 529, startPoint y: 301, endPoint x: 534, endPoint y: 323, distance: 22.9
click at [534, 322] on div at bounding box center [363, 400] width 648 height 527
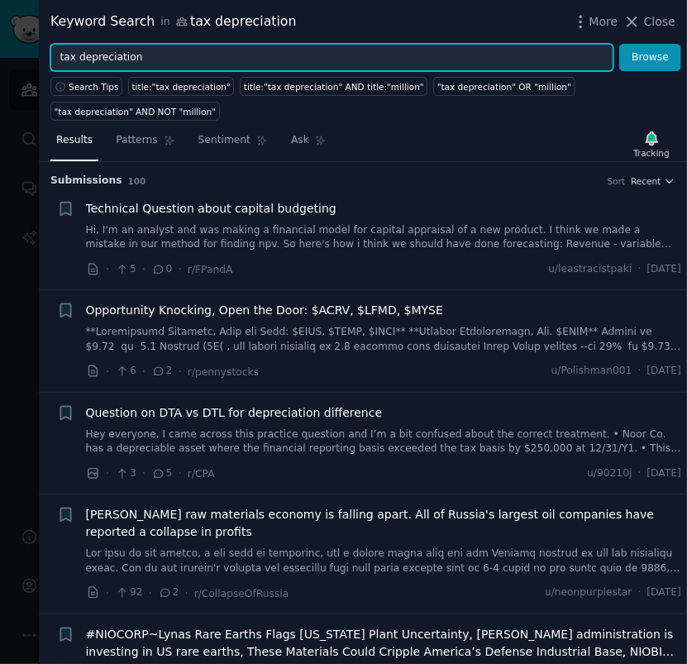
click at [295, 63] on input "tax depreciation" at bounding box center [331, 58] width 563 height 28
click at [619, 44] on button "Browse" at bounding box center [650, 58] width 62 height 28
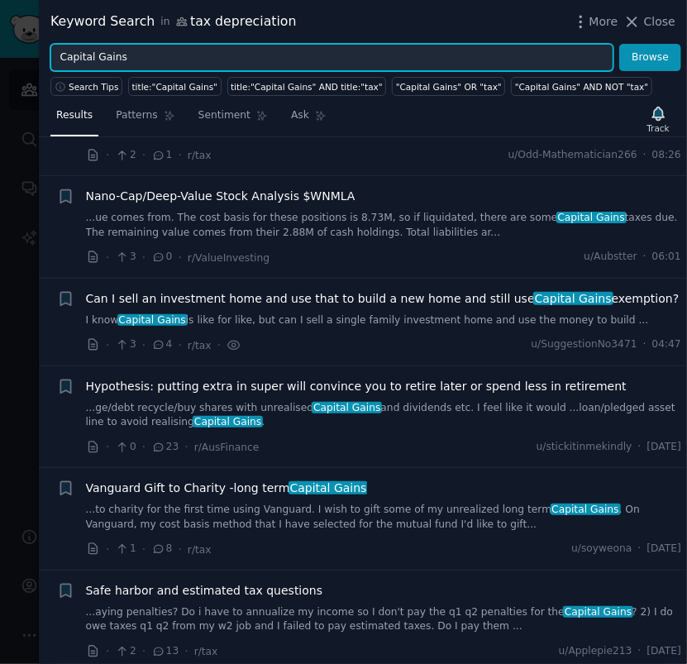
scroll to position [110, 0]
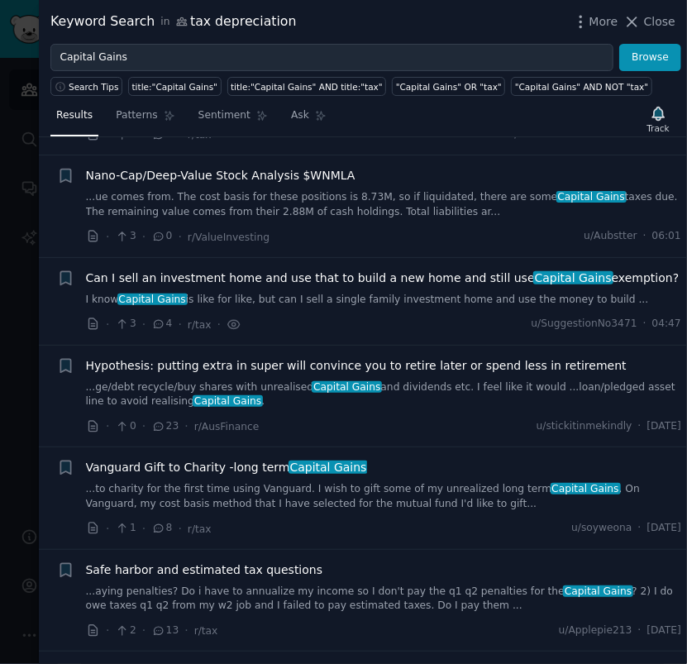
click at [406, 276] on span "Can I sell an investment home and use that to build a new home and still use Ca…" at bounding box center [382, 277] width 593 height 17
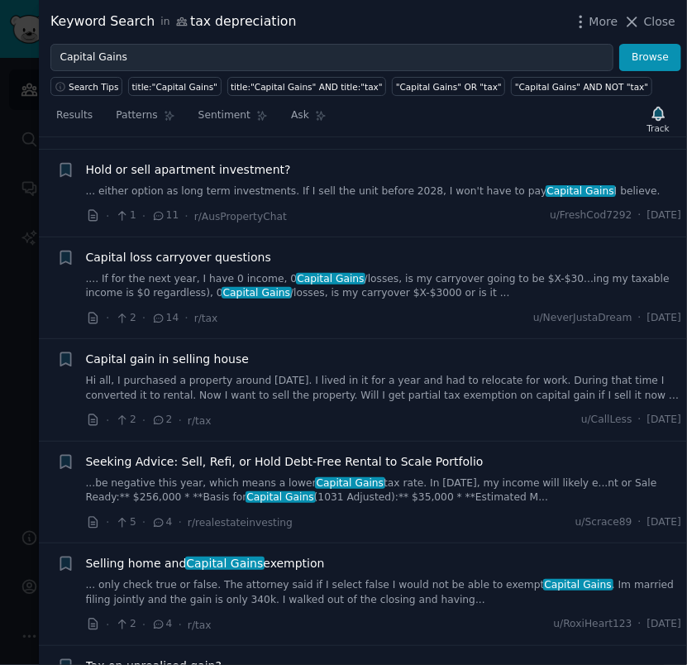
scroll to position [1441, 0]
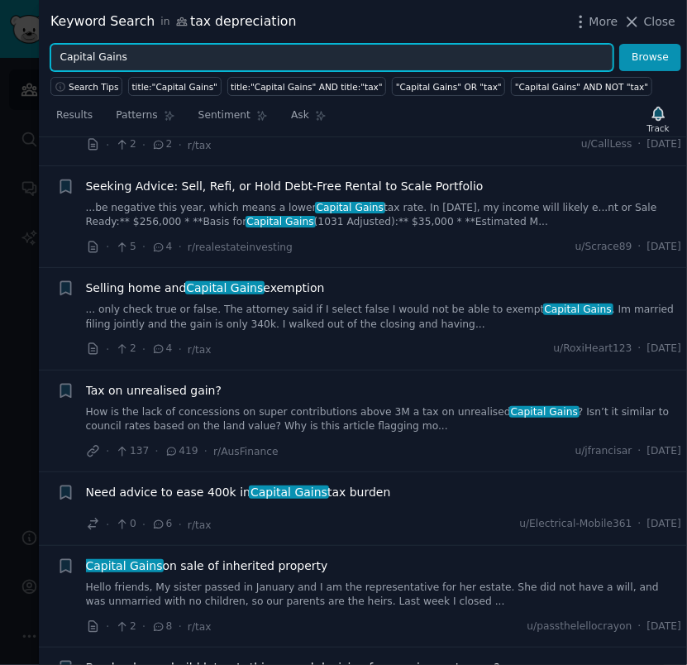
click at [344, 56] on input "Capital Gains" at bounding box center [331, 58] width 563 height 28
click at [619, 44] on button "Browse" at bounding box center [650, 58] width 62 height 28
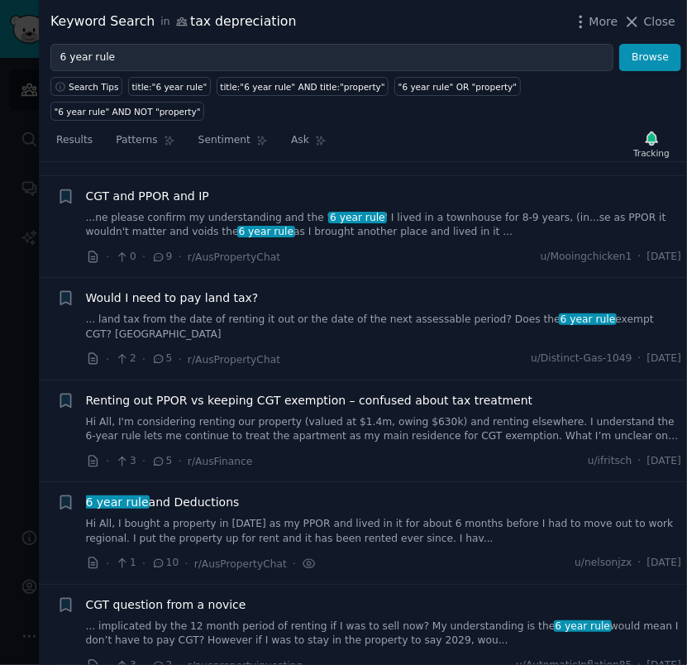
scroll to position [220, 0]
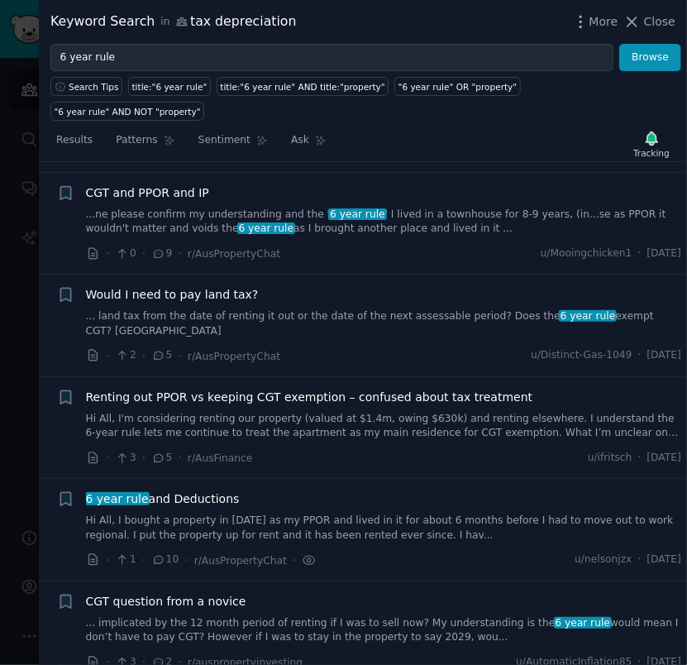
click at [373, 513] on link "Hi All, I bought a property in [DATE] as my PPOR and lived in it for about 6 mo…" at bounding box center [384, 527] width 596 height 29
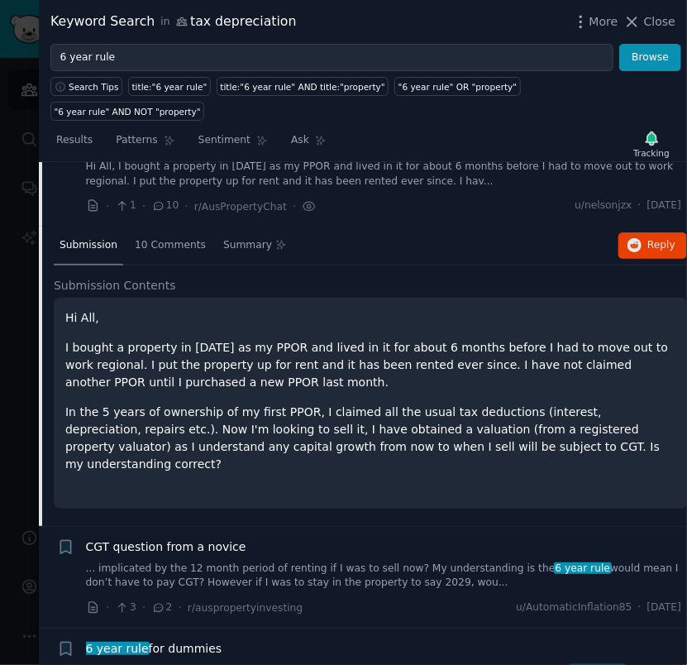
scroll to position [558, 0]
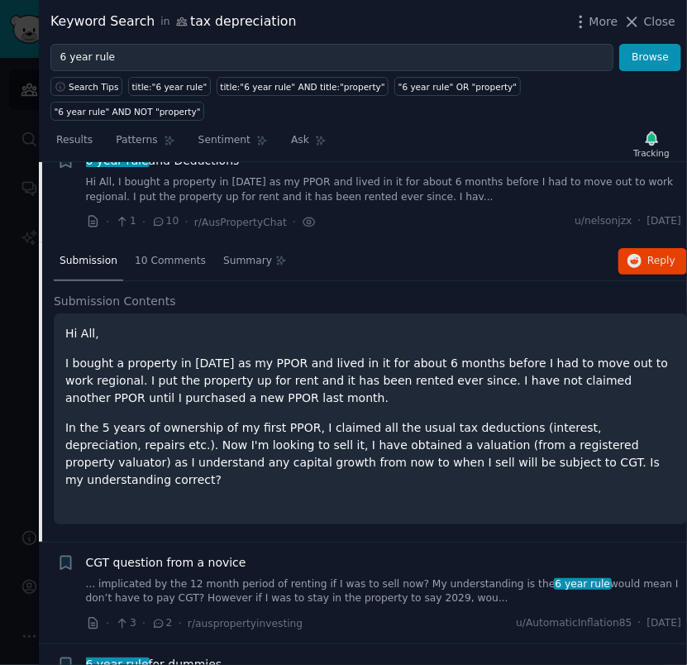
click at [352, 12] on div "Keyword Search in tax depreciation More Close" at bounding box center [362, 22] width 625 height 21
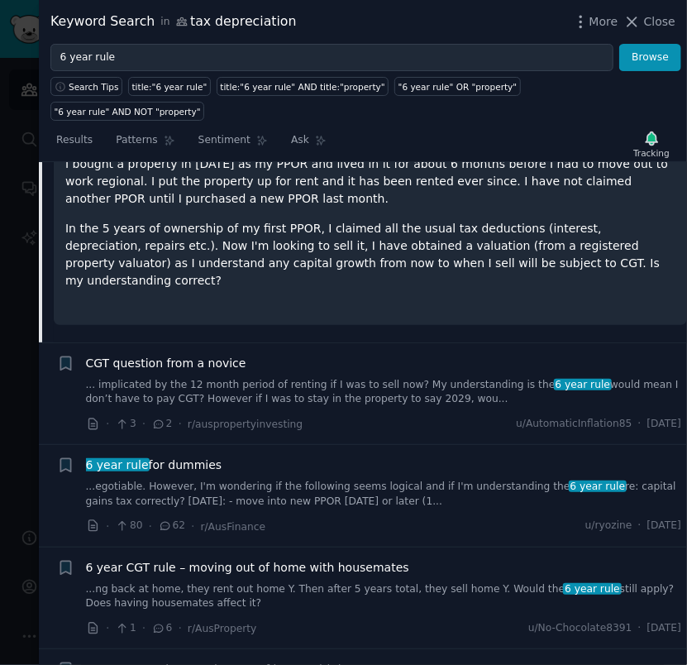
scroll to position [779, 0]
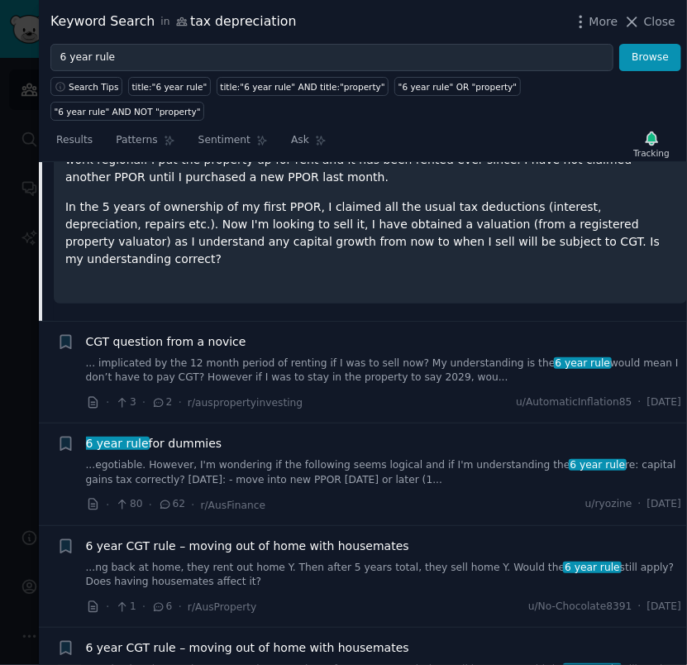
click at [366, 356] on link "... implicated by the 12 month period of renting if I was to sell now? My under…" at bounding box center [384, 370] width 596 height 29
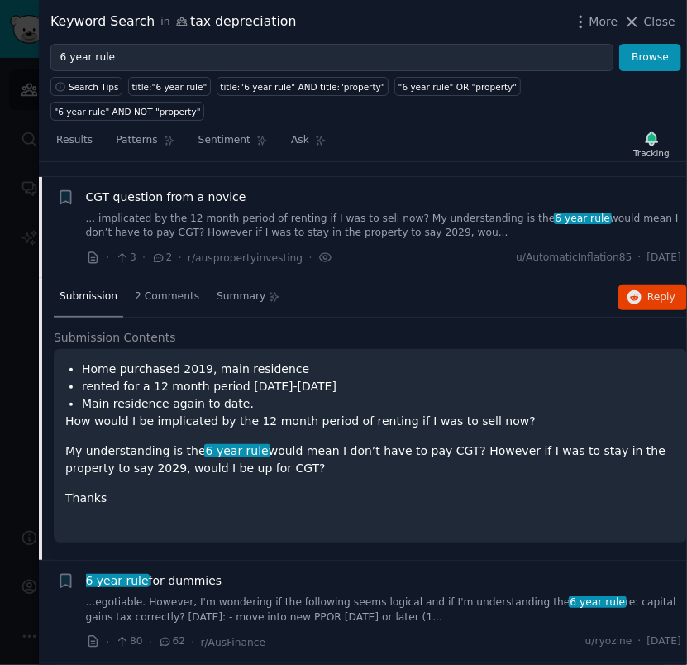
scroll to position [622, 0]
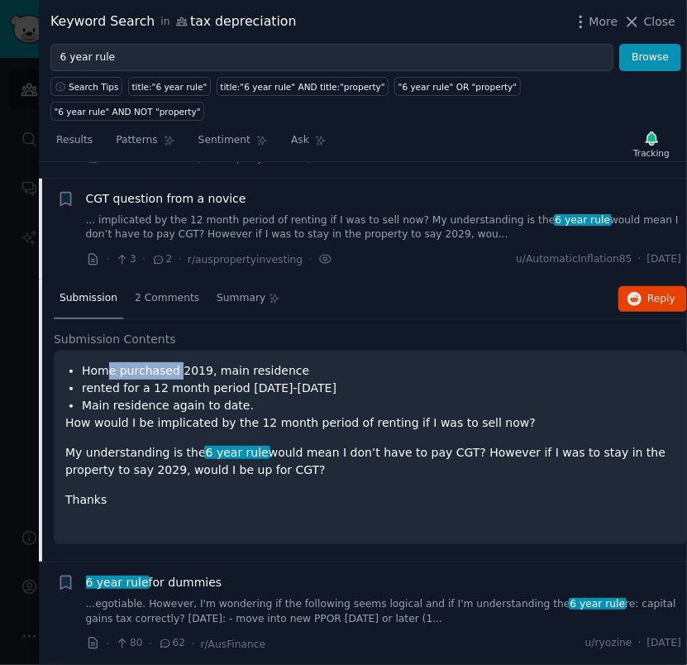
drag, startPoint x: 102, startPoint y: 328, endPoint x: 175, endPoint y: 331, distance: 72.8
click at [174, 362] on li "Home purchased 2019, main residence" at bounding box center [378, 370] width 593 height 17
click at [226, 379] on li "rented for a 12 month period [DATE]-[DATE]" at bounding box center [378, 387] width 593 height 17
drag, startPoint x: 113, startPoint y: 344, endPoint x: 203, endPoint y: 349, distance: 89.4
click at [203, 379] on li "rented for a 12 month period [DATE]-[DATE]" at bounding box center [378, 387] width 593 height 17
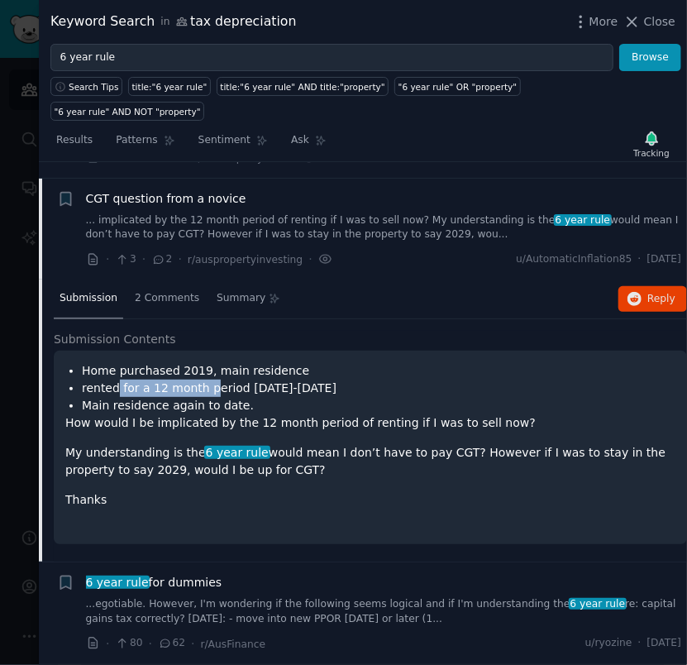
drag, startPoint x: 250, startPoint y: 352, endPoint x: 326, endPoint y: 353, distance: 76.0
click at [326, 379] on li "rented for a 12 month period [DATE]-[DATE]" at bounding box center [378, 387] width 593 height 17
click at [271, 397] on li "Main residence again to date." at bounding box center [378, 405] width 593 height 17
drag, startPoint x: 98, startPoint y: 366, endPoint x: 212, endPoint y: 369, distance: 114.1
click at [212, 397] on li "Main residence again to date." at bounding box center [378, 405] width 593 height 17
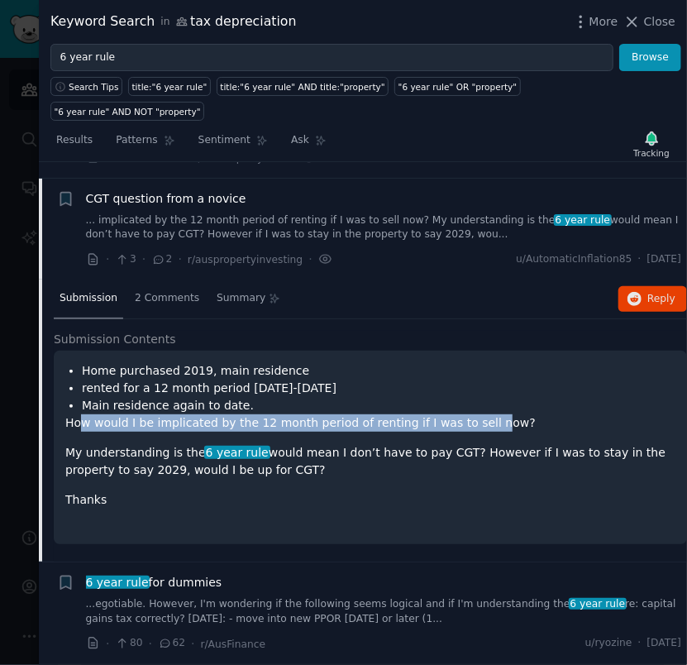
drag, startPoint x: 83, startPoint y: 382, endPoint x: 463, endPoint y: 384, distance: 380.2
click at [463, 414] on p "How would I be implicated by the 12 month period of renting if I was to sell no…" at bounding box center [370, 422] width 610 height 17
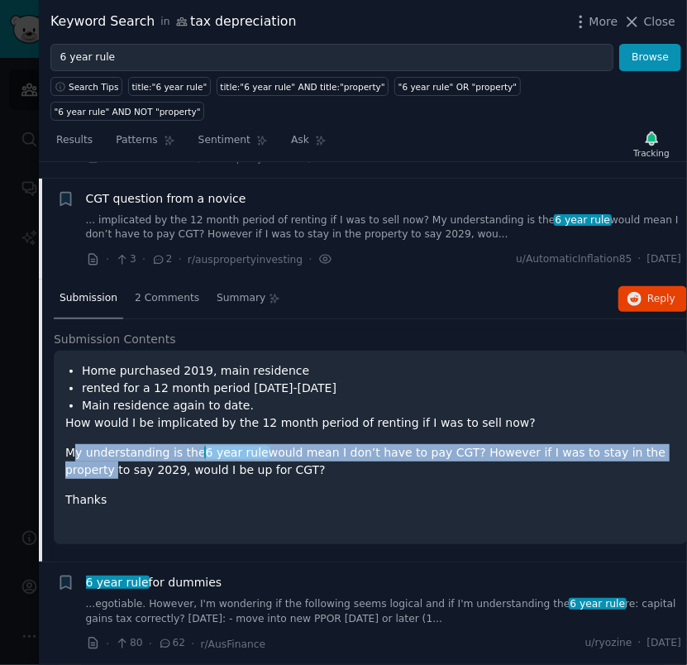
drag, startPoint x: 78, startPoint y: 403, endPoint x: 643, endPoint y: 413, distance: 565.4
click at [643, 444] on p "My understanding is the 6 year rule would mean I don’t have to pay CGT? However…" at bounding box center [370, 461] width 610 height 35
drag, startPoint x: 81, startPoint y: 426, endPoint x: 239, endPoint y: 426, distance: 157.9
click at [239, 444] on p "My understanding is the 6 year rule would mean I don’t have to pay CGT? However…" at bounding box center [370, 461] width 610 height 35
click at [251, 444] on p "My understanding is the 6 year rule would mean I don’t have to pay CGT? However…" at bounding box center [370, 461] width 610 height 35
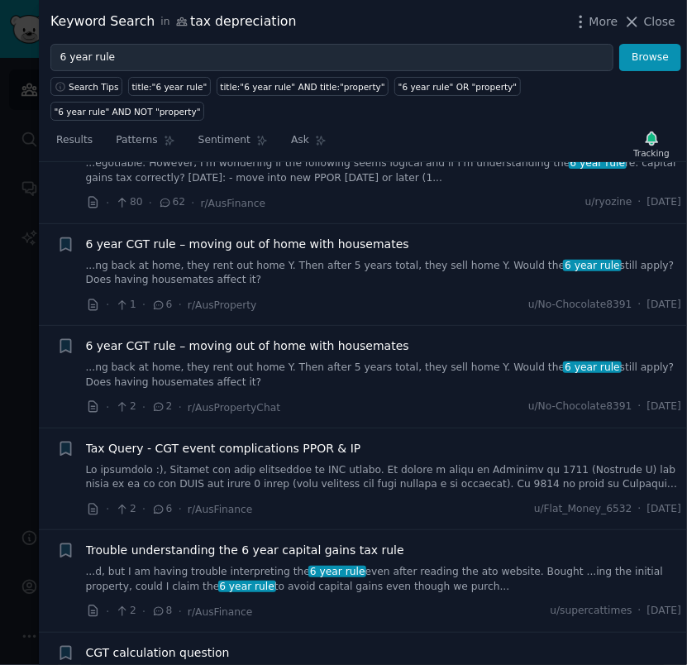
scroll to position [1339, 0]
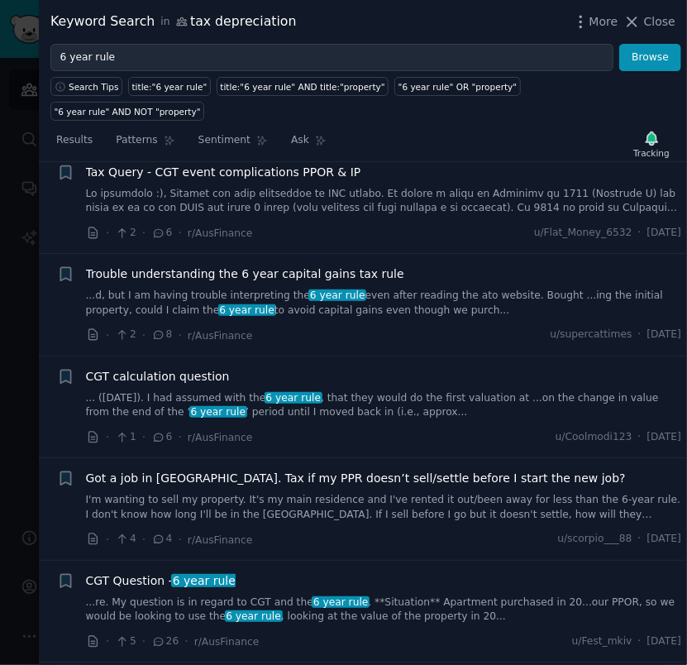
click at [40, 356] on li "+ CGT calculation question ... ([DATE]). I had assumed with the 6 year rule , t…" at bounding box center [363, 407] width 648 height 102
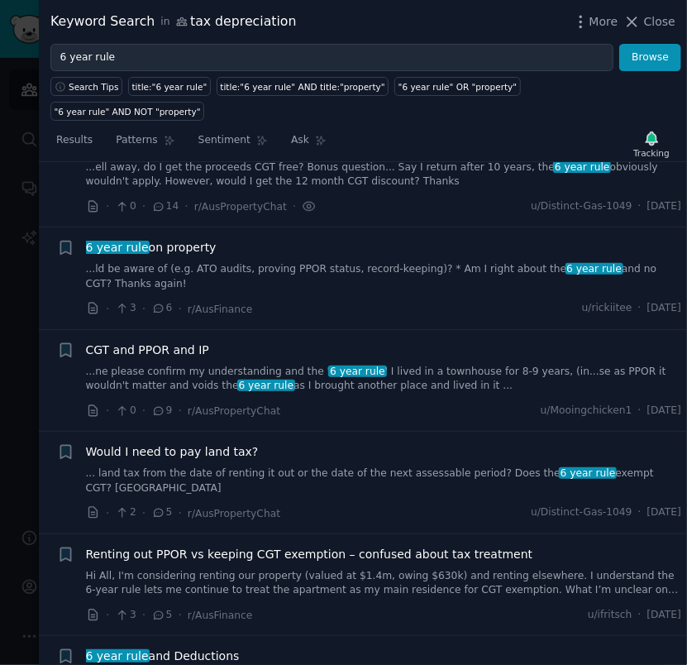
scroll to position [0, 0]
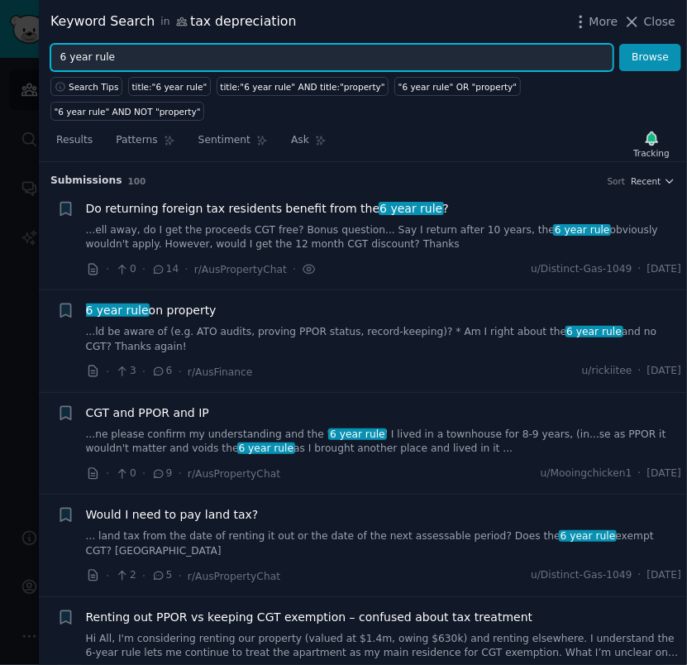
click at [342, 55] on input "6 year rule" at bounding box center [331, 58] width 563 height 28
click at [619, 44] on button "Browse" at bounding box center [650, 58] width 62 height 28
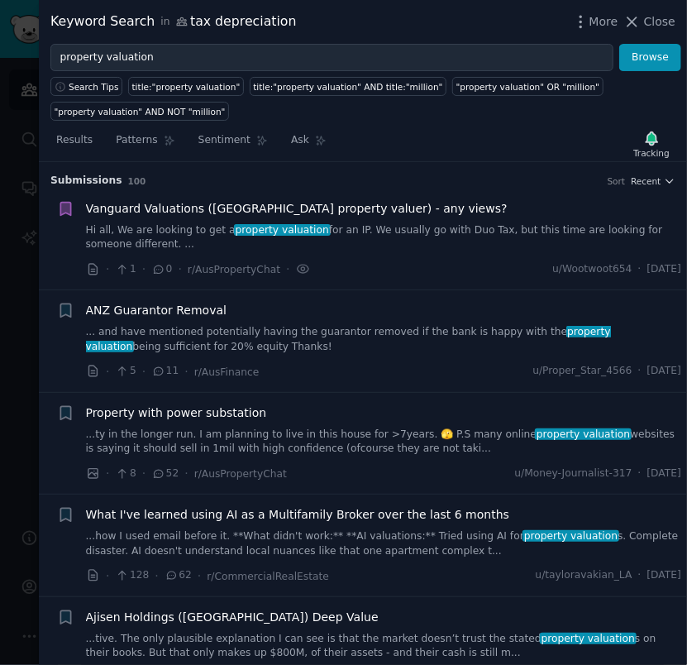
click at [453, 223] on link "Hi all, We are looking to get a property valuation for an IP. We usually go wit…" at bounding box center [384, 237] width 596 height 29
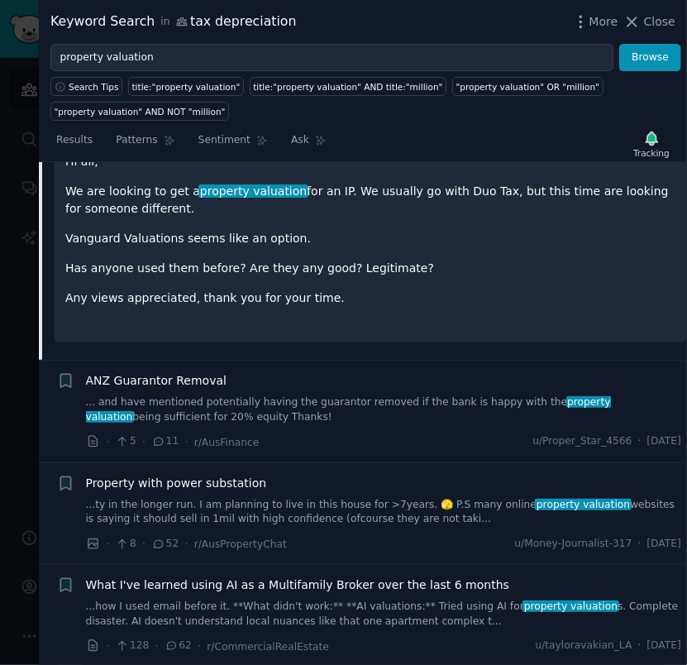
scroll to position [136, 0]
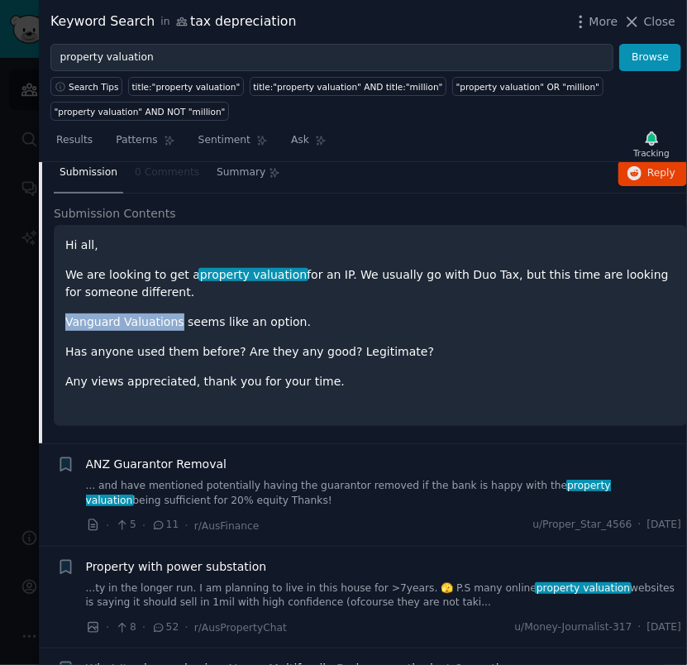
drag, startPoint x: 170, startPoint y: 316, endPoint x: 68, endPoint y: 317, distance: 102.5
click at [66, 317] on p "Vanguard Valuations seems like an option." at bounding box center [370, 321] width 610 height 17
copy p "Vanguard Valuations"
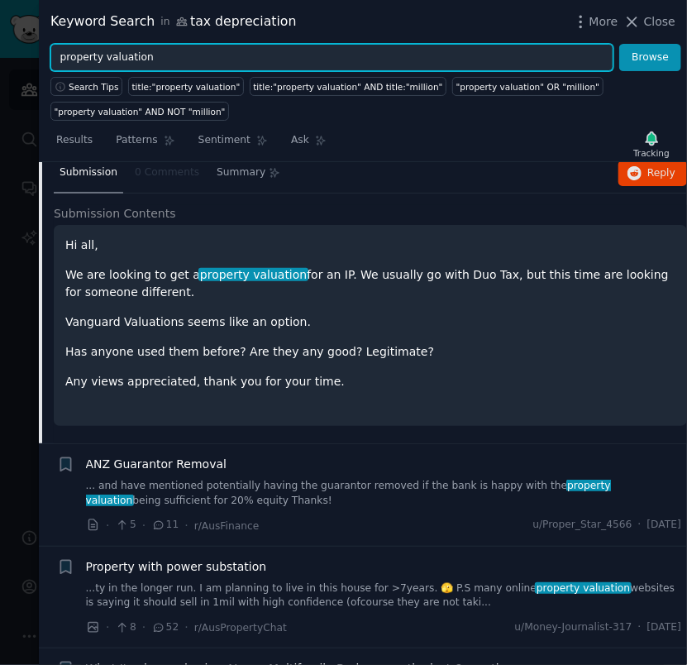
click at [448, 67] on input "property valuation" at bounding box center [331, 58] width 563 height 28
paste input "Vanguard Valuations"
click at [619, 44] on button "Browse" at bounding box center [650, 58] width 62 height 28
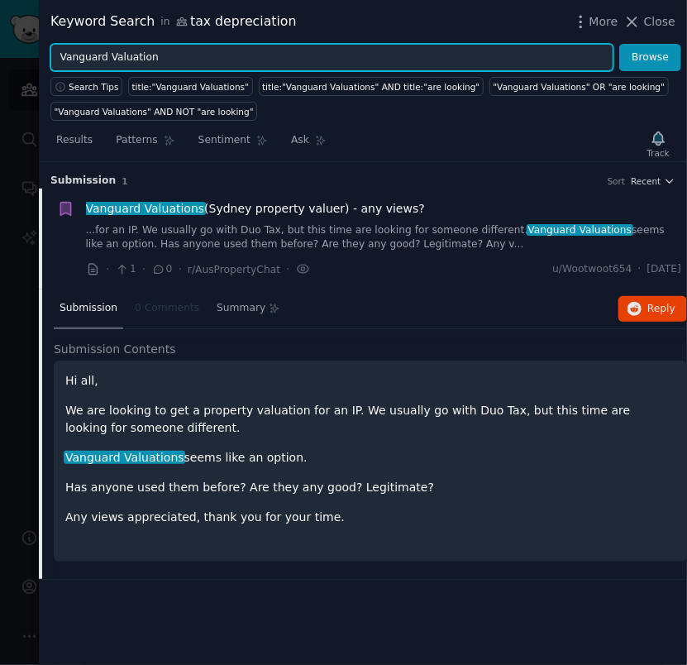
click at [619, 44] on button "Browse" at bounding box center [650, 58] width 62 height 28
click at [170, 53] on input "Vanguard Valuation" at bounding box center [331, 58] width 563 height 28
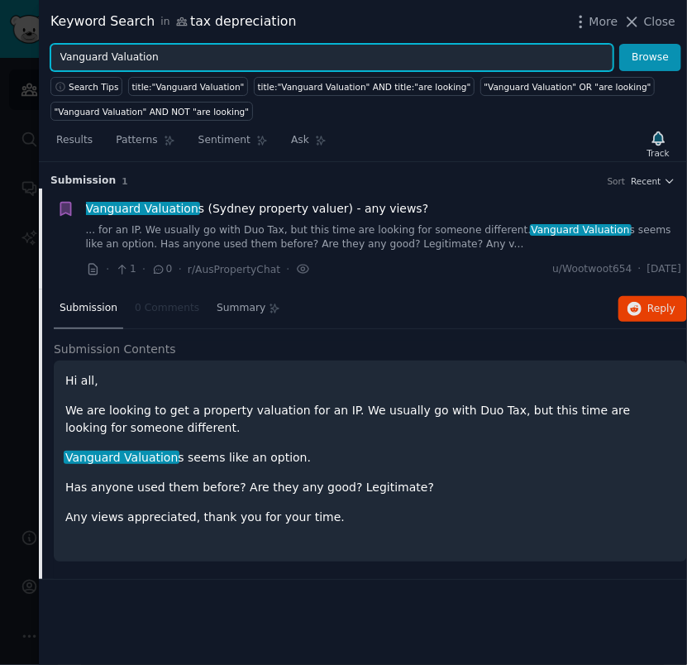
click at [170, 53] on input "Vanguard Valuation" at bounding box center [331, 58] width 563 height 28
click at [619, 44] on button "Browse" at bounding box center [650, 58] width 62 height 28
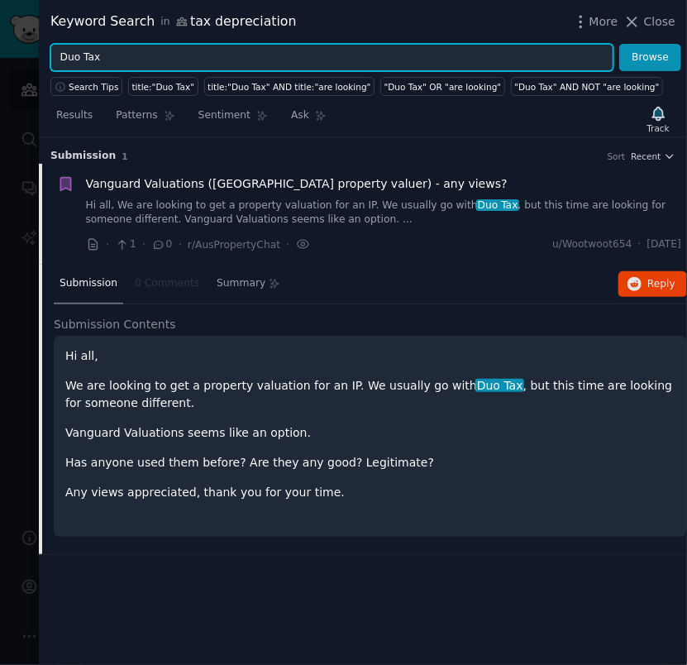
click at [220, 56] on input "Duo Tax" at bounding box center [331, 58] width 563 height 28
click at [220, 57] on input "Duo Tax" at bounding box center [331, 58] width 563 height 28
click at [217, 59] on input "Duo Tax" at bounding box center [331, 58] width 563 height 28
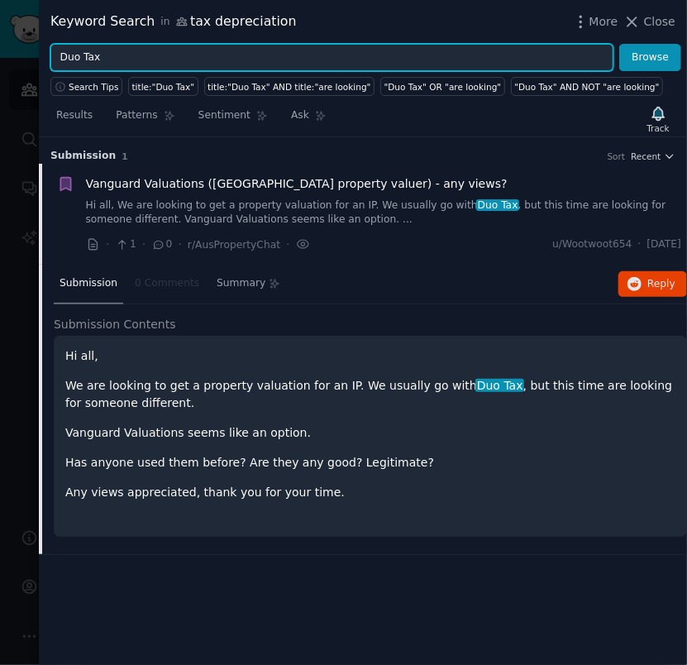
drag, startPoint x: 127, startPoint y: 64, endPoint x: 79, endPoint y: 58, distance: 48.4
click at [79, 58] on input "Duo Tax" at bounding box center [331, 58] width 563 height 28
click at [619, 44] on button "Browse" at bounding box center [650, 58] width 62 height 28
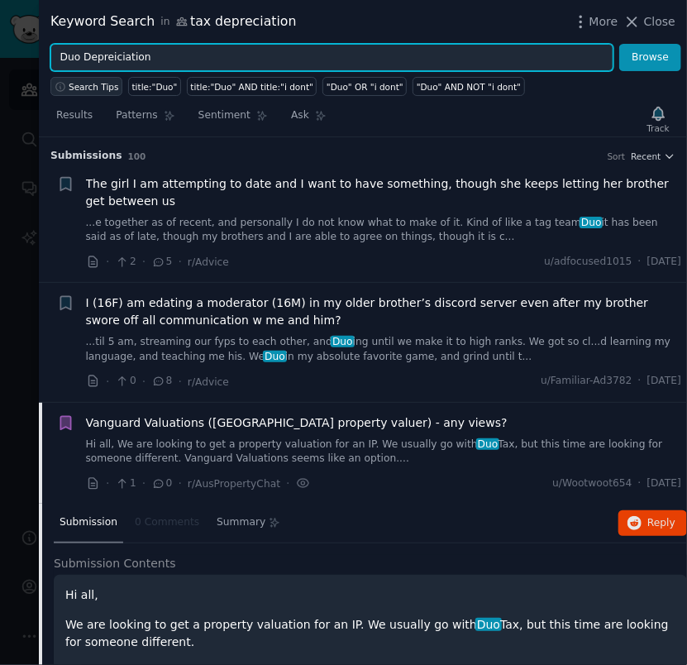
click at [619, 44] on button "Browse" at bounding box center [650, 58] width 62 height 28
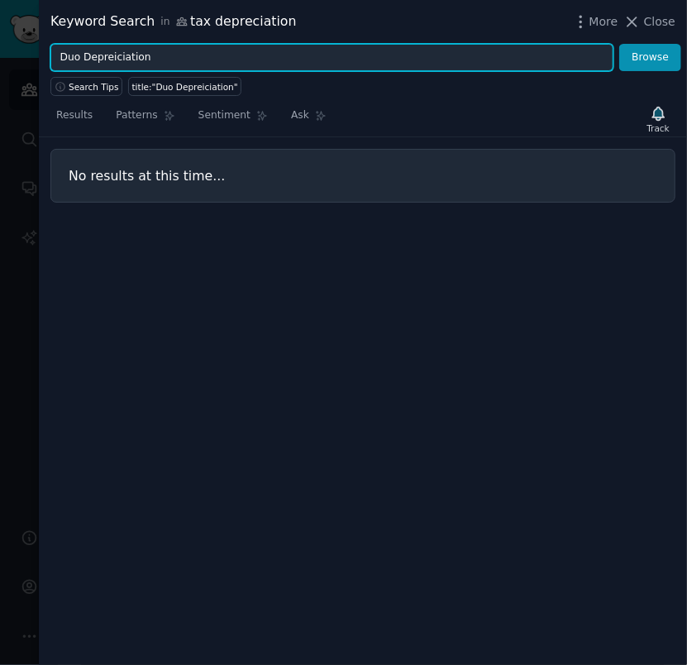
click at [112, 56] on input "Duo Depreiciation" at bounding box center [331, 58] width 563 height 28
click at [619, 44] on button "Browse" at bounding box center [650, 58] width 62 height 28
drag, startPoint x: 177, startPoint y: 63, endPoint x: 83, endPoint y: 52, distance: 94.8
click at [83, 52] on input "Duo Depreciation" at bounding box center [331, 58] width 563 height 28
click at [619, 44] on button "Browse" at bounding box center [650, 58] width 62 height 28
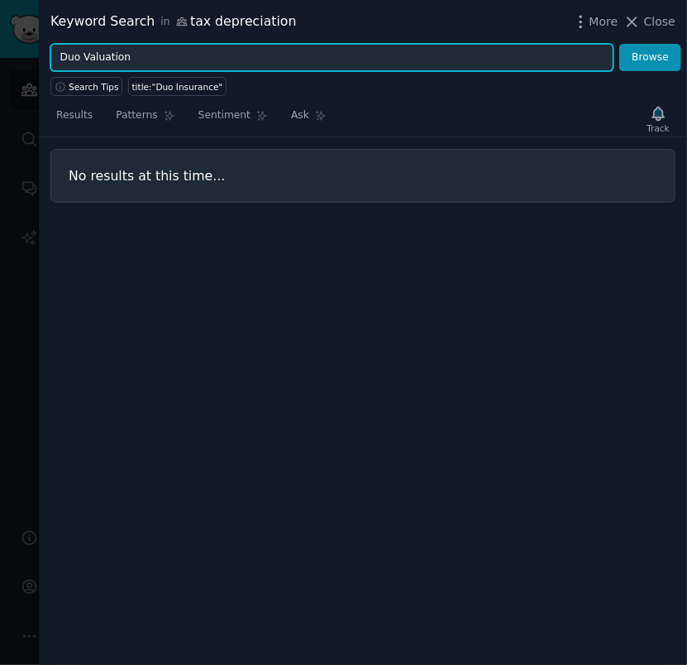
type input "Duo Valuation"
click at [619, 44] on button "Browse" at bounding box center [650, 58] width 62 height 28
